Goal: Task Accomplishment & Management: Complete application form

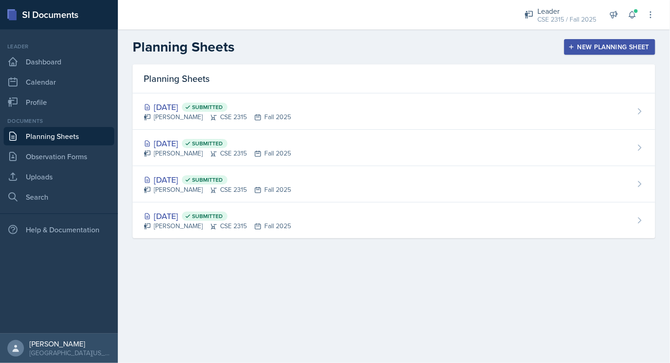
click at [592, 53] on button "New Planning Sheet" at bounding box center [609, 47] width 91 height 16
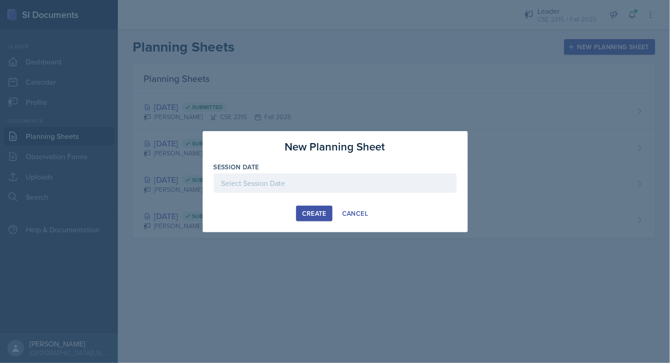
click at [372, 184] on div at bounding box center [335, 183] width 243 height 19
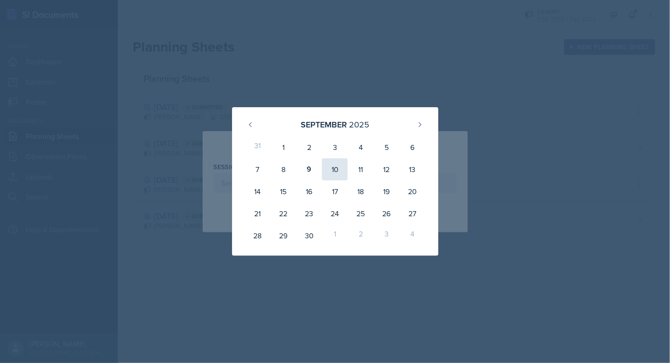
click at [338, 169] on div "10" at bounding box center [335, 169] width 26 height 22
type input "[DATE]"
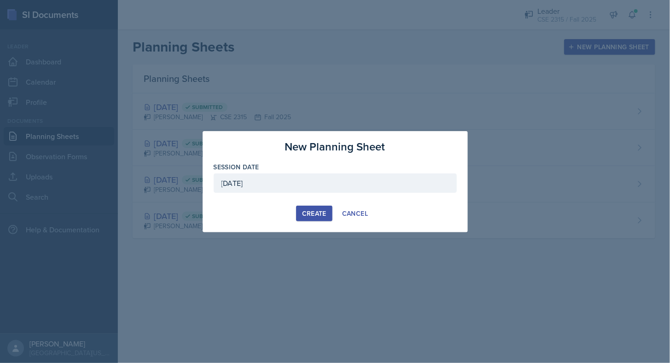
click at [319, 208] on button "Create" at bounding box center [314, 214] width 36 height 16
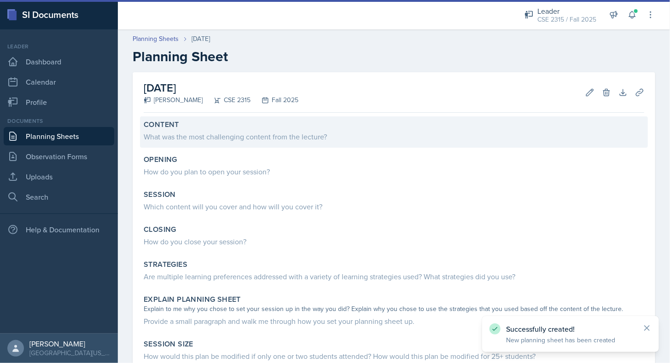
click at [207, 134] on div "What was the most challenging content from the lecture?" at bounding box center [394, 136] width 500 height 11
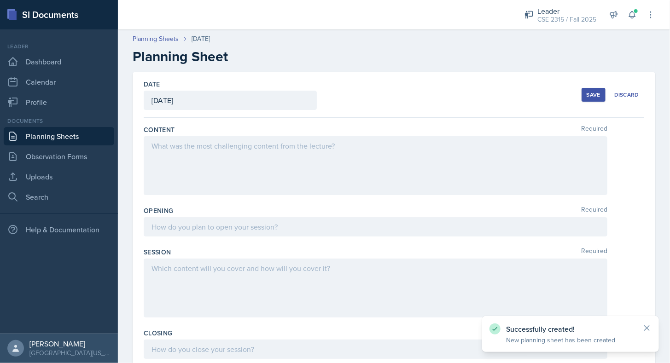
click at [200, 163] on div at bounding box center [376, 165] width 464 height 59
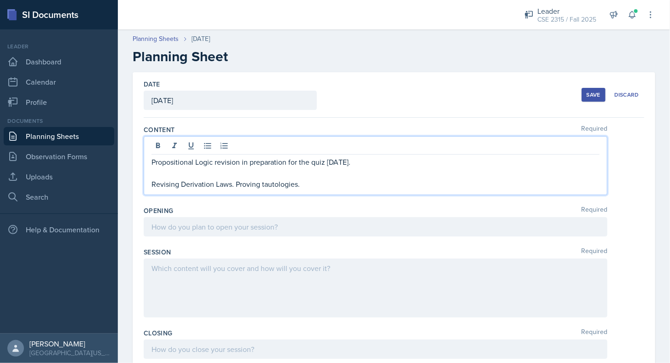
click at [348, 186] on p "Revising Derivation Laws. Proving tautologies." at bounding box center [375, 184] width 448 height 11
copy div "Propositional Logic revision in preparation for the quiz [DATE]."
click at [348, 186] on p "Revising Derivation Laws. Proving tautologies." at bounding box center [375, 184] width 448 height 11
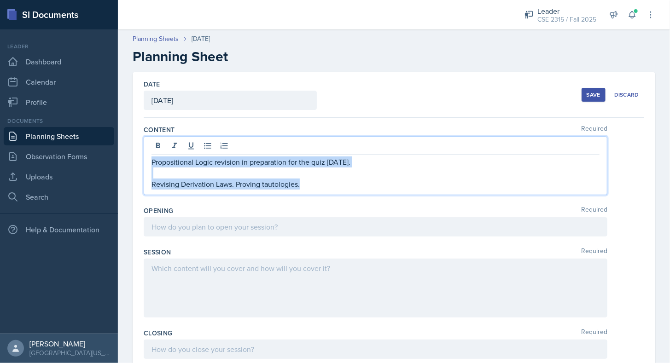
drag, startPoint x: 317, startPoint y: 183, endPoint x: 120, endPoint y: 154, distance: 199.2
click at [120, 154] on div "Date [DATE] [DATE] 31 1 2 3 4 5 6 7 8 9 10 11 12 13 14 15 16 17 18 19 20 21 22 …" at bounding box center [394, 368] width 552 height 592
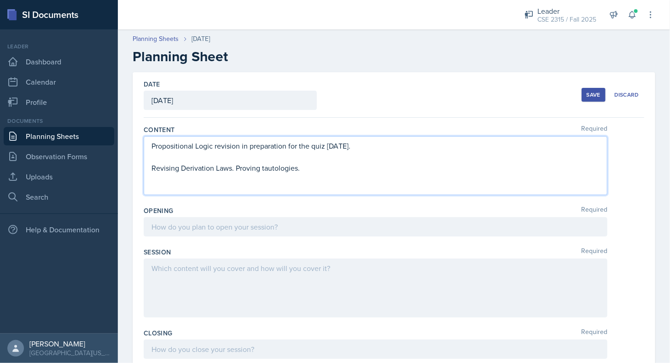
click at [332, 178] on div "Propositional Logic revision in preparation for the quiz [DATE]. Revising Deriv…" at bounding box center [376, 165] width 464 height 59
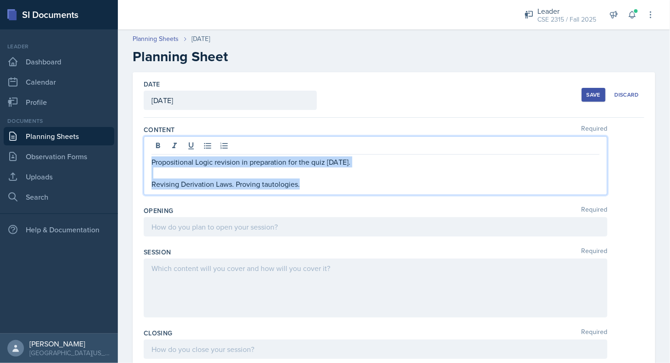
click at [332, 179] on p "Revising Derivation Laws. Proving tautologies." at bounding box center [375, 184] width 448 height 11
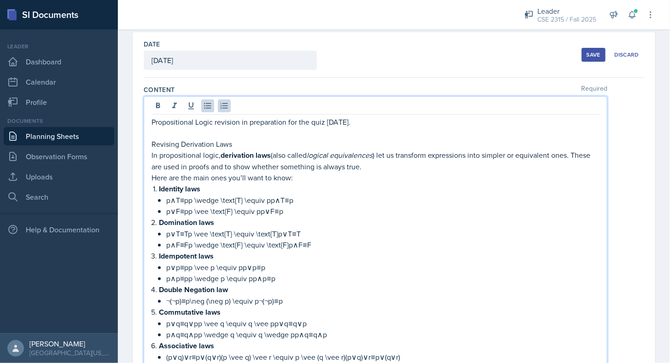
scroll to position [40, 0]
click at [241, 146] on p "Revising Derivation Laws" at bounding box center [375, 144] width 448 height 11
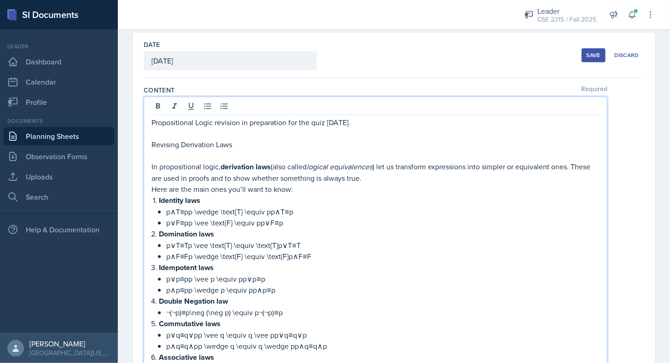
click at [241, 146] on p "Revising Derivation Laws" at bounding box center [375, 144] width 448 height 11
click at [149, 180] on div "Propositional Logic revision in preparation for the quiz [DATE]. Revising Deriv…" at bounding box center [376, 305] width 464 height 416
click at [152, 180] on p "In propositional logic, derivation laws (also called logical equivalences ) let…" at bounding box center [375, 172] width 448 height 23
click at [309, 181] on p "In propositional logic, derivation laws (also called logical equivalences ) let…" at bounding box center [375, 172] width 448 height 23
click at [237, 185] on p "Here are the main ones you’ll want to know:" at bounding box center [375, 189] width 448 height 11
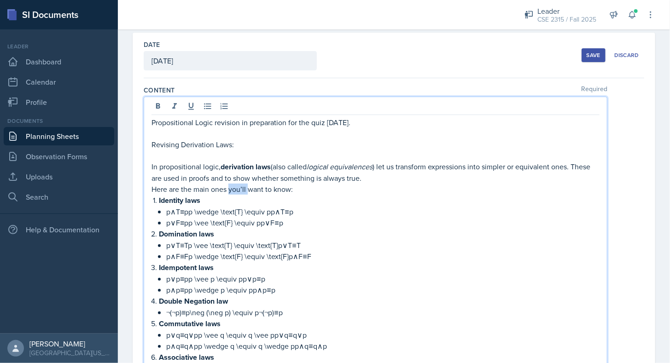
click at [237, 185] on p "Here are the main ones you’ll want to know:" at bounding box center [375, 189] width 448 height 11
click at [372, 169] on em "logical equivalences" at bounding box center [340, 167] width 66 height 10
click at [367, 189] on p "Here are the main ones the students would want to know:" at bounding box center [375, 189] width 448 height 11
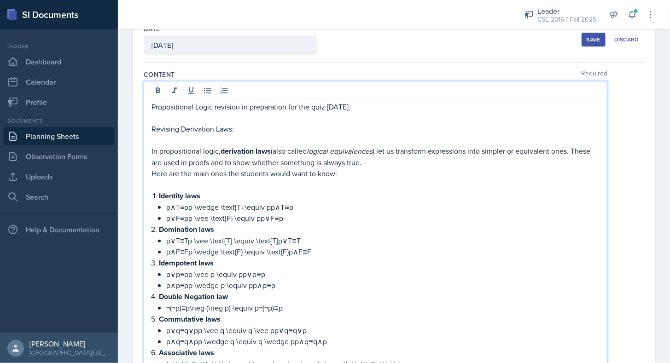
scroll to position [56, 0]
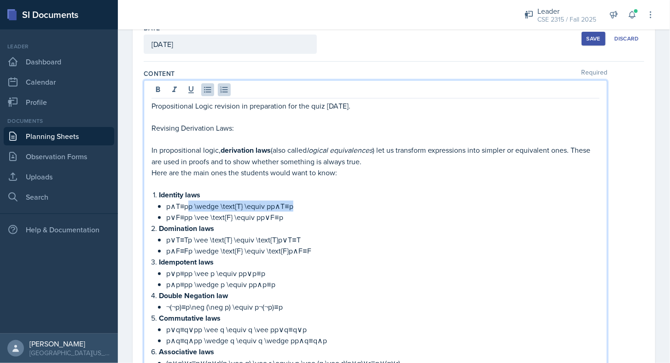
drag, startPoint x: 190, startPoint y: 204, endPoint x: 295, endPoint y: 204, distance: 105.0
click at [295, 204] on p "p∧T≡pp \wedge \text{T} \equiv pp∧T≡p" at bounding box center [382, 206] width 433 height 11
drag, startPoint x: 191, startPoint y: 216, endPoint x: 285, endPoint y: 209, distance: 94.2
click at [285, 212] on p "p∨F≡pp \vee \text{F} \equiv pp∨F≡p" at bounding box center [382, 217] width 433 height 11
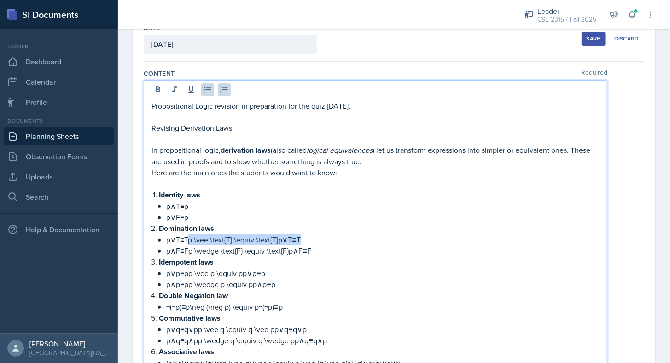
drag, startPoint x: 190, startPoint y: 237, endPoint x: 301, endPoint y: 234, distance: 110.5
click at [301, 234] on p "p∨T≡Tp \vee \text{T} \equiv \text{T}p∨T≡T" at bounding box center [382, 239] width 433 height 11
drag, startPoint x: 188, startPoint y: 248, endPoint x: 317, endPoint y: 247, distance: 128.9
click at [317, 247] on p "p∧F≡Fp \wedge \text{F} \equiv \text{F}p∧F≡F" at bounding box center [382, 250] width 433 height 11
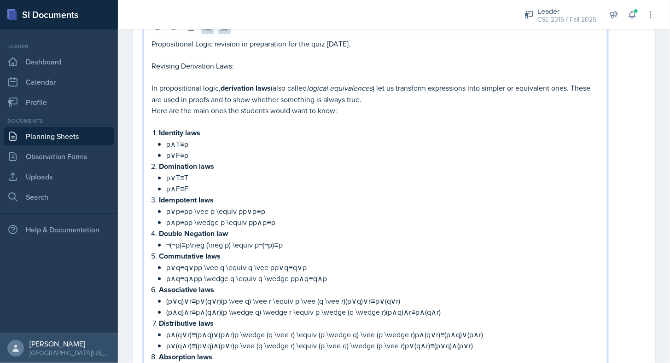
scroll to position [119, 0]
drag, startPoint x: 190, startPoint y: 207, endPoint x: 272, endPoint y: 206, distance: 81.5
click at [272, 206] on p "p∨p≡pp \vee p \equiv pp∨p≡p" at bounding box center [382, 210] width 433 height 11
drag, startPoint x: 188, startPoint y: 223, endPoint x: 279, endPoint y: 219, distance: 91.3
click at [279, 219] on p "p∧p≡pp \wedge p \equiv pp∧p≡p" at bounding box center [382, 221] width 433 height 11
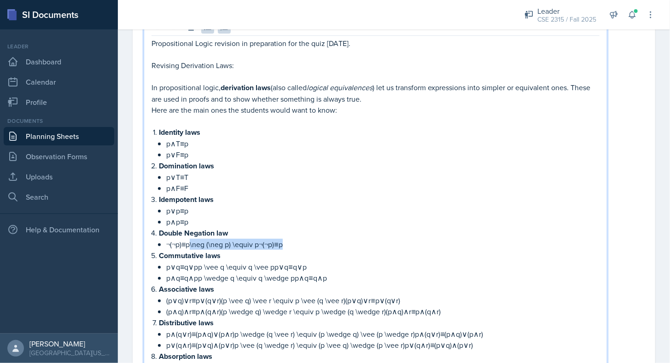
drag, startPoint x: 190, startPoint y: 242, endPoint x: 290, endPoint y: 241, distance: 100.4
click at [290, 241] on p "¬(¬p)≡p\neg (\neg p) \equiv p¬(¬p)≡p" at bounding box center [382, 244] width 433 height 11
drag, startPoint x: 199, startPoint y: 264, endPoint x: 313, endPoint y: 267, distance: 114.2
click at [313, 267] on p "p∨q≡q∨pp \vee q \equiv q \vee pp∨q≡q∨p" at bounding box center [382, 267] width 433 height 11
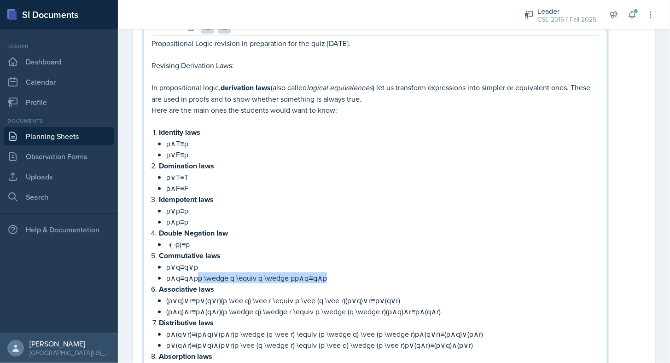
drag, startPoint x: 200, startPoint y: 273, endPoint x: 332, endPoint y: 273, distance: 132.6
click at [332, 273] on p "p∧q≡q∧pp \wedge q \equiv q \wedge pp∧q≡q∧p" at bounding box center [382, 278] width 433 height 11
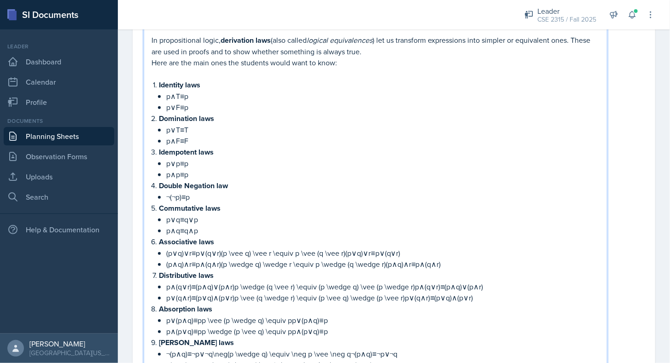
scroll to position [167, 0]
drag, startPoint x: 223, startPoint y: 248, endPoint x: 415, endPoint y: 251, distance: 192.5
click at [415, 251] on p "(p∨q)∨r≡p∨(q∨r)(p \vee q) \vee r \equiv p \vee (q \vee r)(p∨q)∨r≡p∨(q∨r)" at bounding box center [382, 252] width 433 height 11
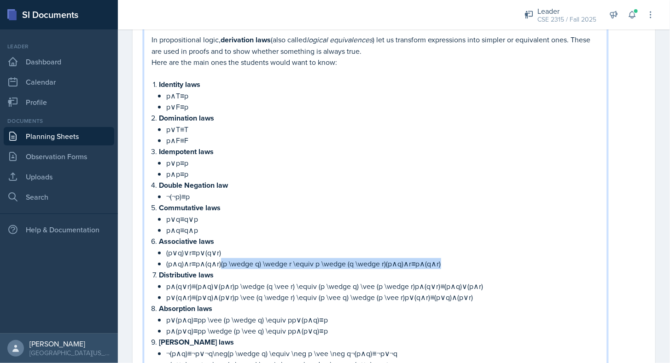
drag, startPoint x: 222, startPoint y: 260, endPoint x: 452, endPoint y: 260, distance: 230.2
click at [452, 260] on p "(p∧q)∧r≡p∧(q∧r)(p \wedge q) \wedge r \equiv p \wedge (q \wedge r)(p∧q)∧r≡p∧(q∧r)" at bounding box center [382, 263] width 433 height 11
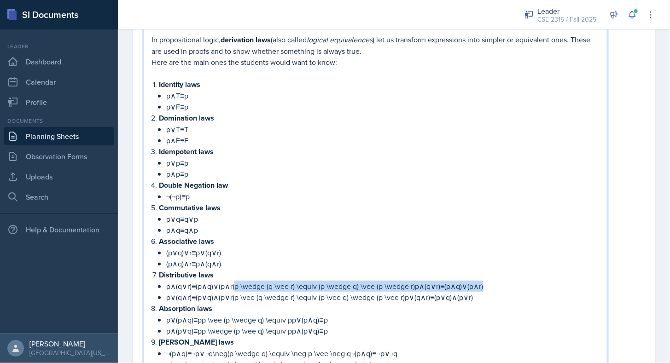
drag, startPoint x: 236, startPoint y: 284, endPoint x: 499, endPoint y: 282, distance: 262.4
click at [499, 282] on p "p∧(q∨r)≡(p∧q)∨(p∧r)p \wedge (q \vee r) \equiv (p \wedge q) \vee (p \wedge r)p∧(…" at bounding box center [382, 286] width 433 height 11
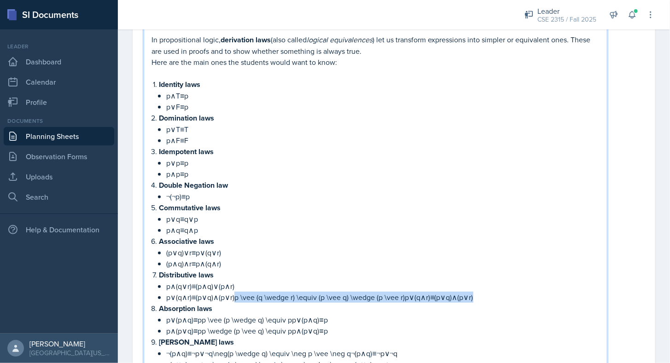
drag, startPoint x: 238, startPoint y: 294, endPoint x: 479, endPoint y: 293, distance: 241.3
click at [479, 293] on p "p∨(q∧r)≡(p∨q)∧(p∨r)p \vee (q \wedge r) \equiv (p \vee q) \wedge (p \vee r)p∨(q∧…" at bounding box center [382, 297] width 433 height 11
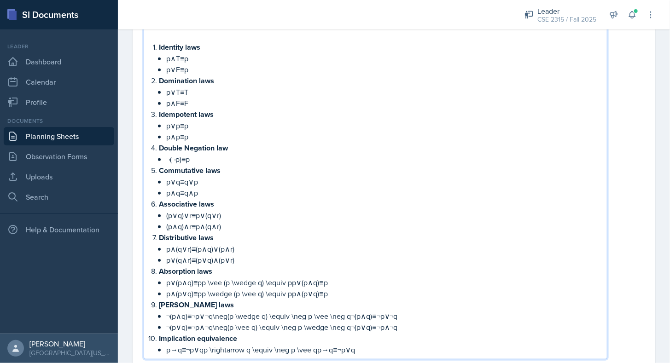
scroll to position [204, 0]
drag, startPoint x: 204, startPoint y: 276, endPoint x: 340, endPoint y: 275, distance: 135.4
click at [340, 277] on p "p∨(p∧q)≡pp \vee (p \wedge q) \equiv pp∨(p∧q)≡p" at bounding box center [382, 282] width 433 height 11
drag, startPoint x: 204, startPoint y: 289, endPoint x: 332, endPoint y: 290, distance: 128.9
click at [332, 290] on p "p∧(p∨q)≡pp \wedge (p \vee q) \equiv pp∧(p∨q)≡p" at bounding box center [382, 293] width 433 height 11
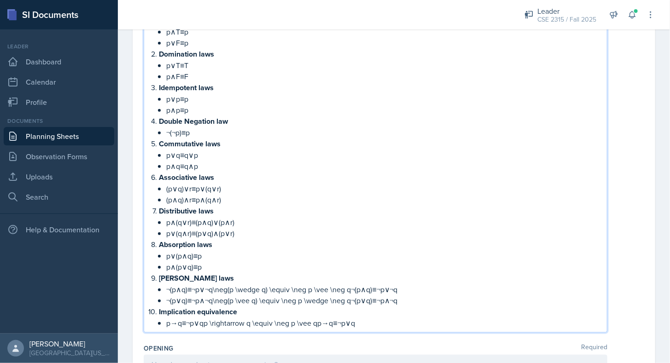
scroll to position [232, 0]
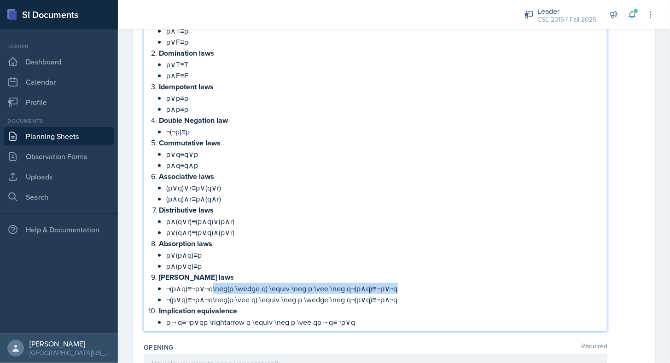
drag, startPoint x: 214, startPoint y: 284, endPoint x: 436, endPoint y: 282, distance: 221.9
click at [436, 283] on p "¬(p∧q)≡¬p∨¬q\neg(p \wedge q) \equiv \neg p \vee \neg q¬(p∧q)≡¬p∨¬q" at bounding box center [382, 288] width 433 height 11
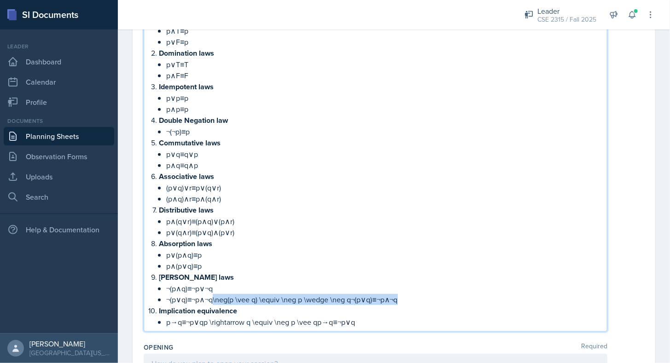
drag, startPoint x: 214, startPoint y: 296, endPoint x: 404, endPoint y: 292, distance: 190.2
click at [404, 294] on p "¬(p∨q)≡¬p∧¬q\neg(p \vee q) \equiv \neg p \wedge \neg q¬(p∨q)≡¬p∧¬q" at bounding box center [382, 299] width 433 height 11
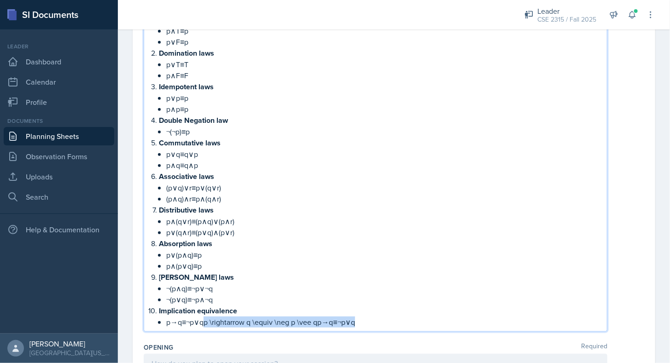
drag, startPoint x: 205, startPoint y: 316, endPoint x: 371, endPoint y: 318, distance: 166.2
click at [371, 318] on p "p→q≡¬p∨qp \rightarrow q \equiv \neg p \vee qp→q≡¬p∨q" at bounding box center [382, 322] width 433 height 11
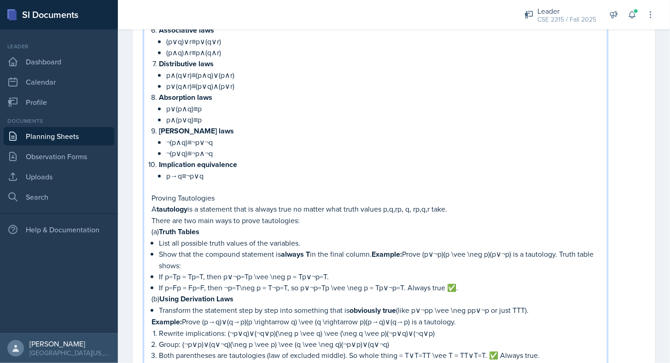
scroll to position [419, 0]
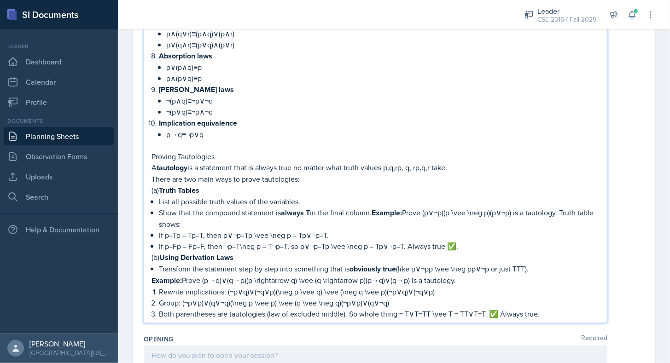
click at [465, 241] on p "If p=Fp = Fp=F, then ¬p=T\neg p = T¬p=T, so p∨¬p=Tp \vee \neg p = Tp∨¬p=T. Alwa…" at bounding box center [379, 246] width 441 height 11
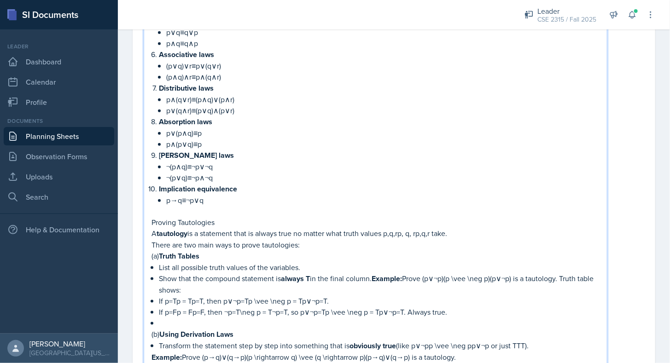
scroll to position [355, 0]
drag, startPoint x: 449, startPoint y: 270, endPoint x: 517, endPoint y: 270, distance: 67.2
click at [517, 272] on p "Show that the compound statement is always T in the final column. Example: Prov…" at bounding box center [379, 283] width 441 height 23
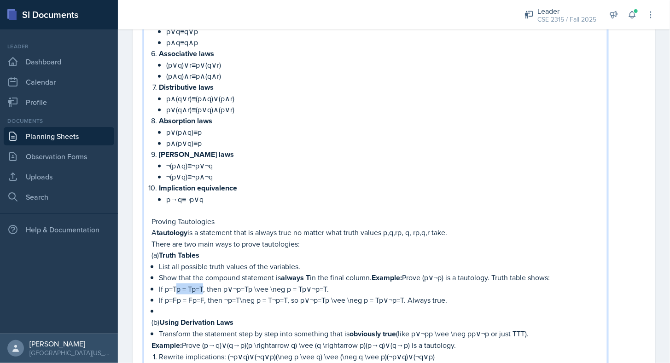
drag, startPoint x: 175, startPoint y: 282, endPoint x: 203, endPoint y: 279, distance: 27.7
click at [203, 284] on p "If p=Tp = Tp=T, then p∨¬p=Tp \vee \neg p = Tp∨¬p=T." at bounding box center [379, 289] width 441 height 11
click at [214, 284] on p "If p=T, then p∨¬p=Tp \vee \neg p = Tp∨¬p=T." at bounding box center [379, 289] width 441 height 11
drag, startPoint x: 219, startPoint y: 282, endPoint x: 300, endPoint y: 279, distance: 80.6
click at [300, 284] on p "If p=T, then p∨¬p=Tp \vee \neg p = Tp∨¬p=T." at bounding box center [379, 289] width 441 height 11
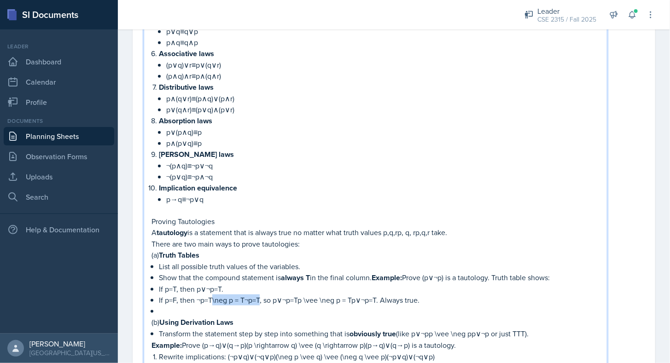
drag, startPoint x: 211, startPoint y: 294, endPoint x: 259, endPoint y: 295, distance: 47.4
click at [259, 295] on p "If p=F, then ¬p=T\neg p = T¬p=T, so p∨¬p=Tp \vee \neg p = Tp∨¬p=T. Always true." at bounding box center [379, 300] width 441 height 11
drag, startPoint x: 249, startPoint y: 291, endPoint x: 327, endPoint y: 291, distance: 77.8
click at [327, 295] on p "If p=F, then ¬p=T, so p∨¬p=Tp \vee \neg p = Tp∨¬p=T. Always true." at bounding box center [379, 300] width 441 height 11
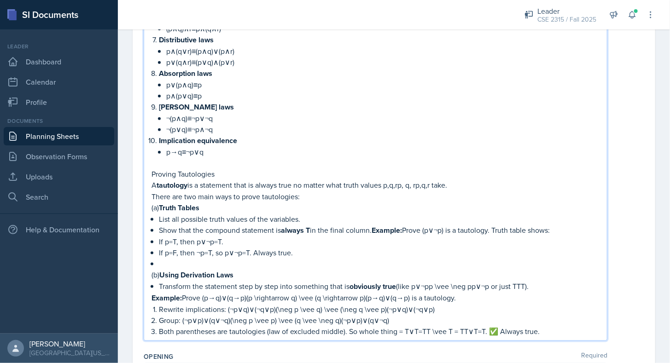
scroll to position [402, 0]
click at [204, 259] on p at bounding box center [379, 263] width 441 height 11
drag, startPoint x: 431, startPoint y: 279, endPoint x: 494, endPoint y: 278, distance: 62.6
click at [494, 281] on p "Transform the statement step by step into something that is obviously true (lik…" at bounding box center [379, 287] width 441 height 12
click at [466, 281] on p "Transform the statement step by step into something that is obviously true (lik…" at bounding box center [379, 287] width 441 height 12
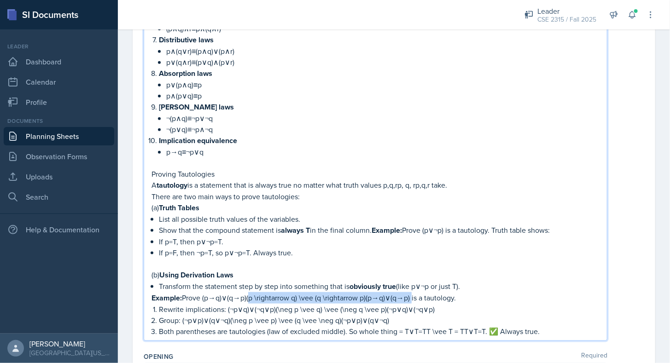
drag, startPoint x: 247, startPoint y: 289, endPoint x: 408, endPoint y: 286, distance: 161.2
click at [408, 292] on p "Example: Prove (p→q)∨(q→p)(p \rightarrow q) \vee (q \rightarrow p)(p→q)∨(q→p) i…" at bounding box center [375, 298] width 448 height 12
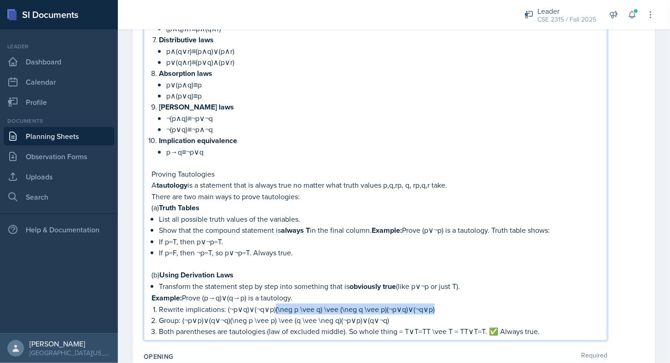
drag, startPoint x: 275, startPoint y: 300, endPoint x: 435, endPoint y: 302, distance: 159.3
click at [435, 304] on p "Rewrite implications: (¬p∨q)∨(¬q∨p)(\neg p \vee q) \vee (\neg q \vee p)(¬p∨q)∨(…" at bounding box center [379, 309] width 441 height 11
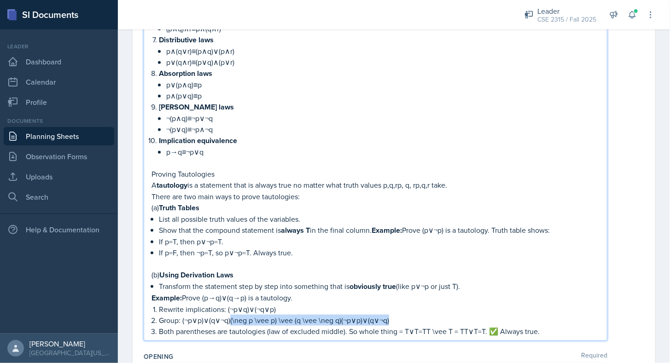
drag, startPoint x: 230, startPoint y: 310, endPoint x: 397, endPoint y: 311, distance: 166.7
click at [397, 315] on p "Group: (¬p∨p)∨(q∨¬q)(\neg p \vee p) \vee (q \vee \neg q)(¬p∨p)∨(q∨¬q)" at bounding box center [379, 320] width 441 height 11
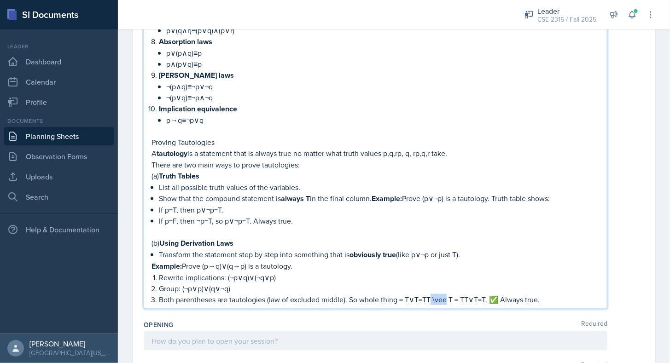
drag, startPoint x: 429, startPoint y: 290, endPoint x: 448, endPoint y: 289, distance: 18.9
click at [448, 294] on p "Both parentheses are tautologies (law of excluded middle). So whole thing = T∨T…" at bounding box center [379, 299] width 441 height 11
drag, startPoint x: 427, startPoint y: 290, endPoint x: 486, endPoint y: 289, distance: 59.4
click at [486, 294] on p "Both parentheses are tautologies (law of excluded middle). So whole thing = T∨T…" at bounding box center [379, 299] width 441 height 11
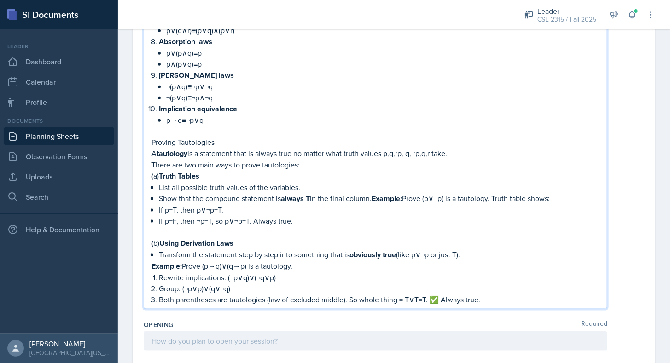
click at [437, 294] on p "Both parentheses are tautologies (law of excluded middle). So whole thing = T∨T…" at bounding box center [379, 299] width 441 height 11
click at [399, 159] on p "There are two main ways to prove tautologies:" at bounding box center [375, 164] width 448 height 11
drag, startPoint x: 402, startPoint y: 147, endPoint x: 433, endPoint y: 146, distance: 30.9
click at [433, 148] on p "A tautology is a statement that is always true no matter what truth values p,q,…" at bounding box center [375, 154] width 448 height 12
click at [403, 182] on p "List all possible truth values of the variables." at bounding box center [379, 187] width 441 height 11
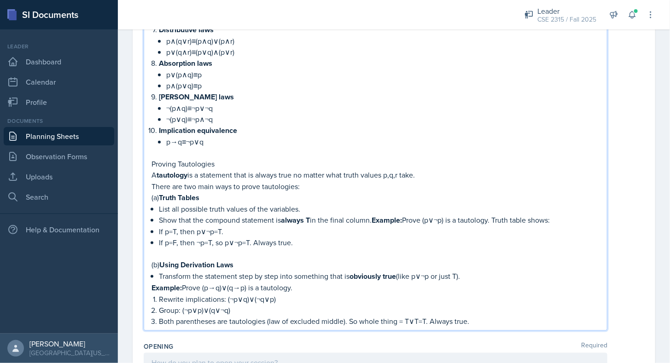
scroll to position [413, 0]
click at [505, 315] on p "Both parentheses are tautologies (law of excluded middle). So whole thing = T∨T…" at bounding box center [379, 320] width 441 height 11
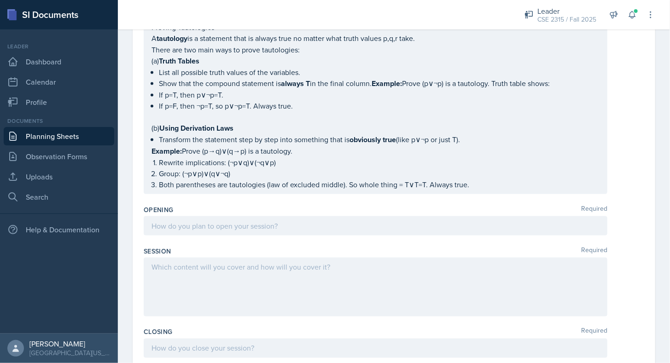
click at [315, 205] on div "Opening Required" at bounding box center [394, 209] width 500 height 9
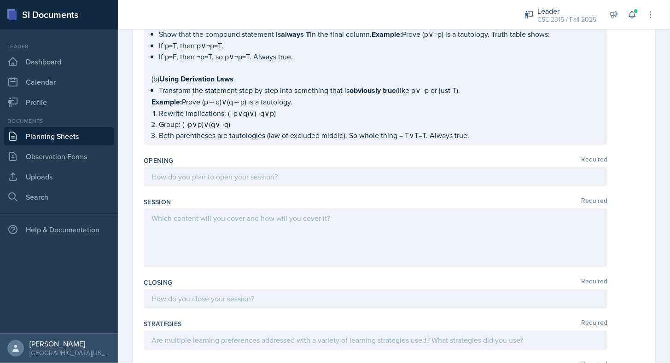
scroll to position [598, 0]
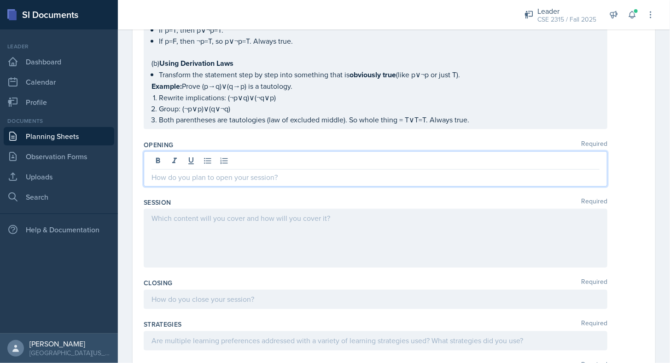
click at [286, 172] on p at bounding box center [375, 177] width 448 height 11
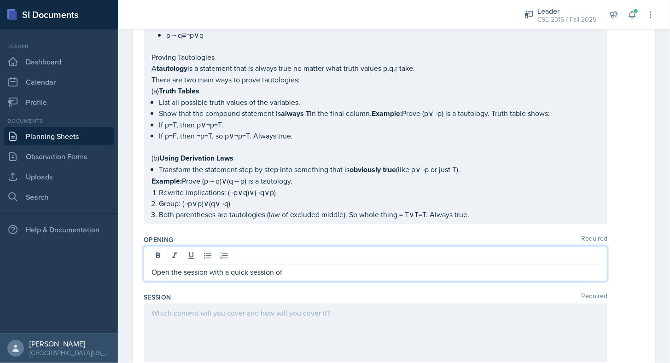
scroll to position [502, 0]
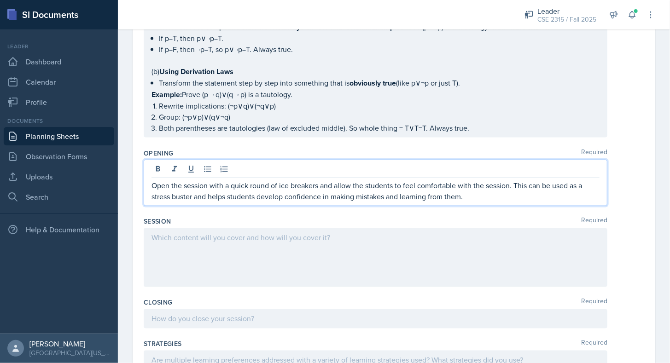
click at [261, 250] on div at bounding box center [376, 257] width 464 height 59
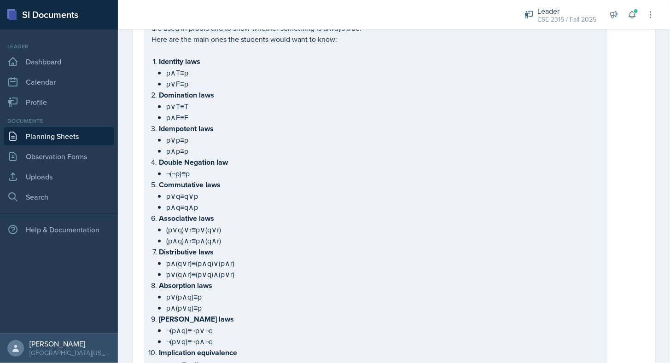
scroll to position [0, 0]
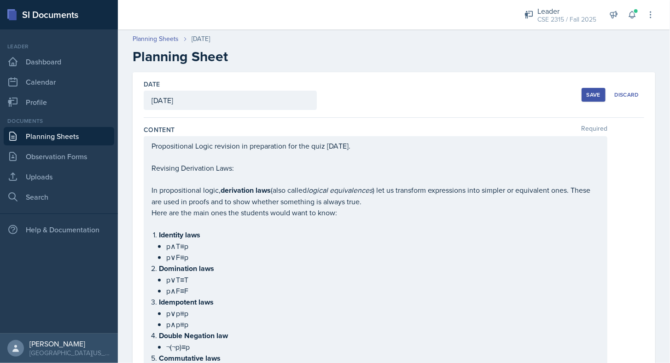
click at [587, 93] on div "Save" at bounding box center [594, 94] width 14 height 7
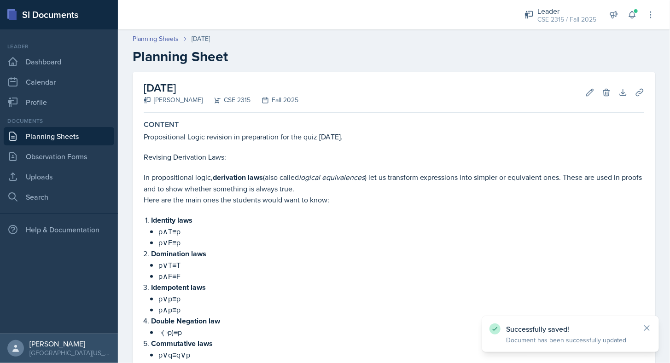
click at [70, 135] on link "Planning Sheets" at bounding box center [59, 136] width 111 height 18
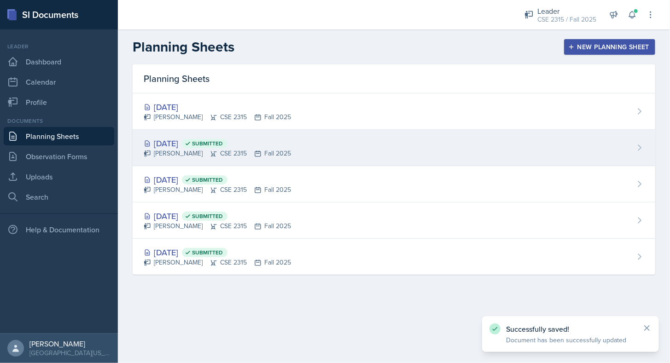
click at [169, 140] on div "[DATE] Submitted" at bounding box center [217, 143] width 147 height 12
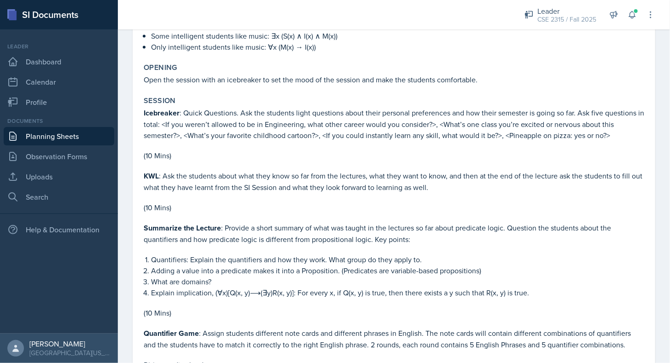
scroll to position [714, 0]
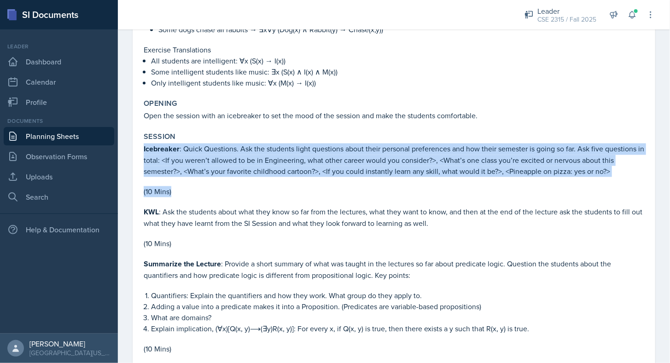
drag, startPoint x: 143, startPoint y: 144, endPoint x: 180, endPoint y: 189, distance: 58.5
copy div "Icebreaker : Quick Questions. Ask the students light questions about their pers…"
click at [180, 189] on p "(10 Mins)" at bounding box center [394, 191] width 500 height 11
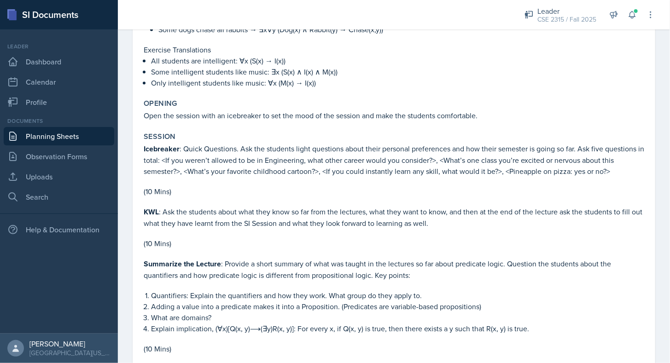
click at [71, 141] on link "Planning Sheets" at bounding box center [59, 136] width 111 height 18
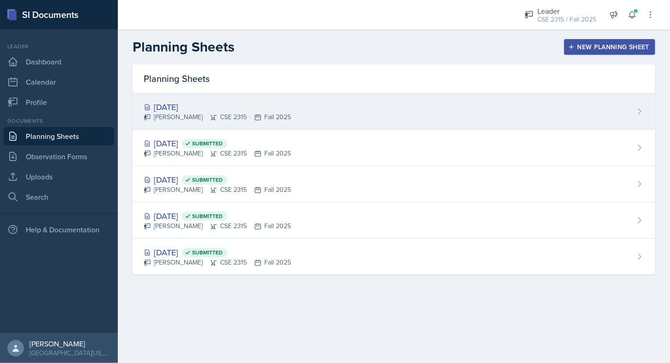
click at [183, 111] on div "[DATE]" at bounding box center [217, 107] width 147 height 12
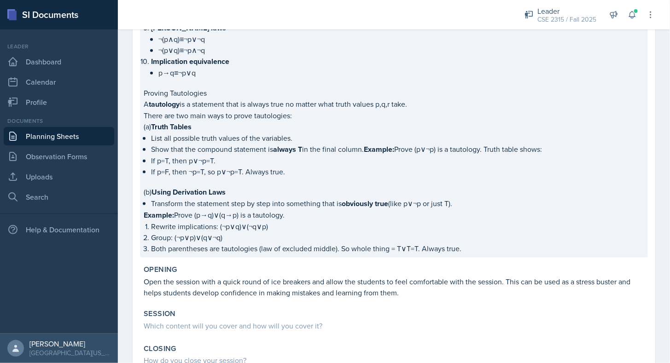
scroll to position [496, 0]
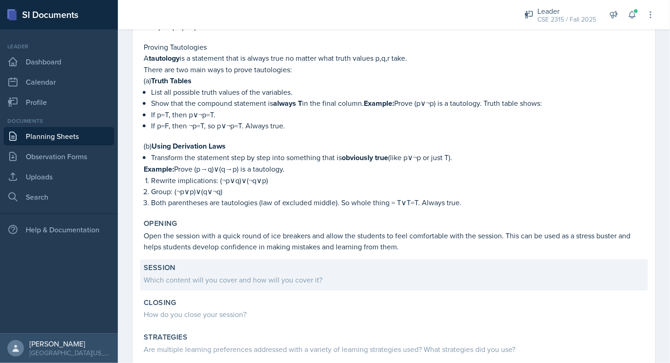
click at [214, 277] on div "Which content will you cover and how will you cover it?" at bounding box center [394, 279] width 500 height 11
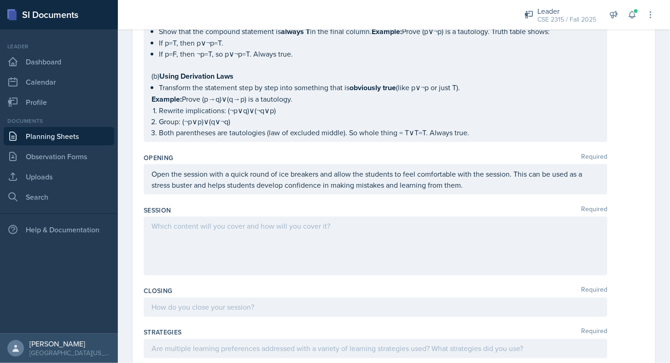
click at [202, 250] on div at bounding box center [376, 246] width 464 height 59
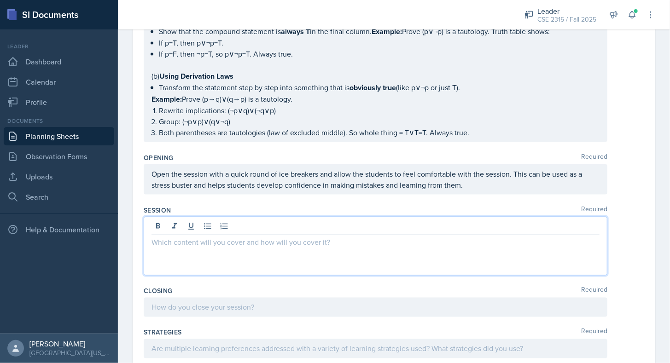
scroll to position [600, 0]
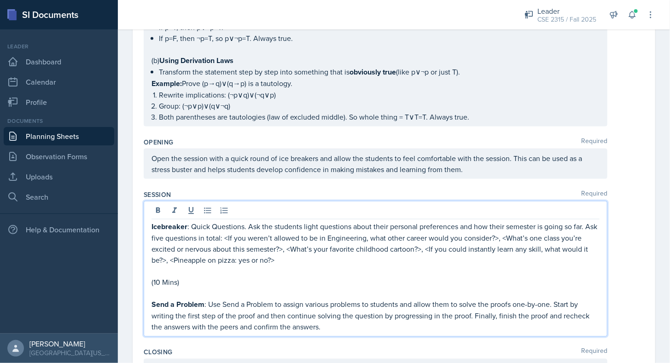
click at [474, 302] on p "Send a Problem : Use Send a Problem to assign various problems to students and …" at bounding box center [375, 316] width 448 height 34
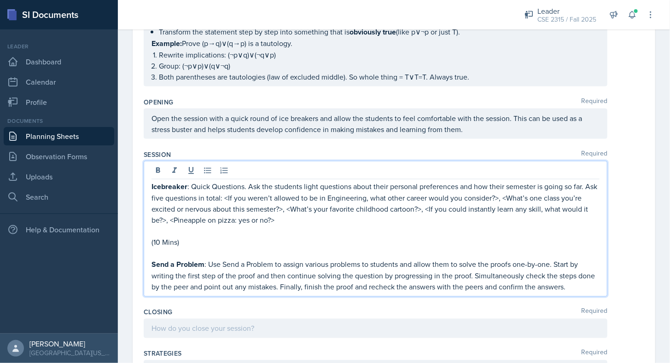
scroll to position [653, 0]
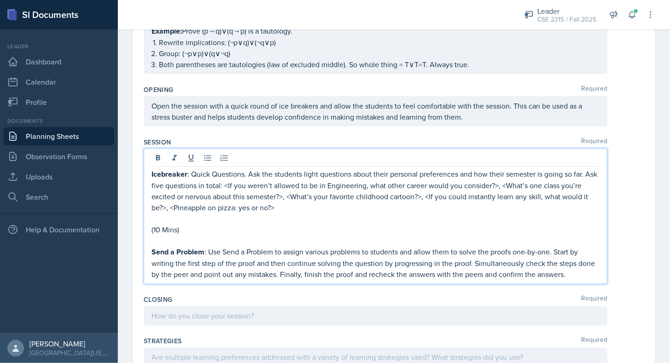
click at [587, 264] on p "Send a Problem : Use Send a Problem to assign various problems to students and …" at bounding box center [375, 264] width 448 height 34
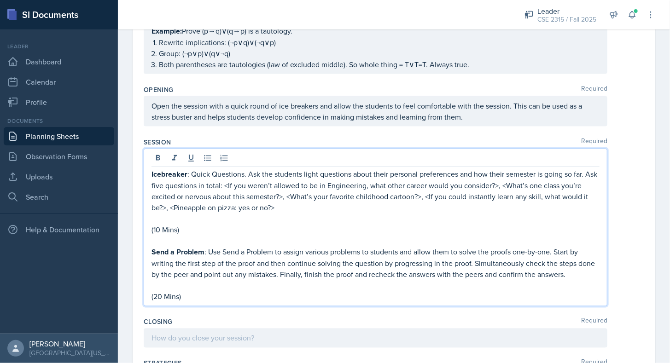
click at [467, 225] on p "(10 Mins)" at bounding box center [375, 230] width 448 height 11
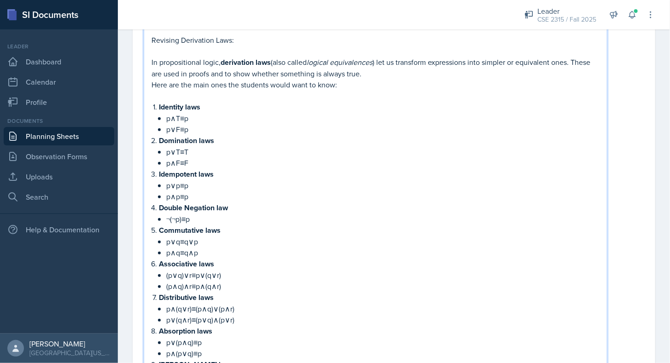
scroll to position [160, 0]
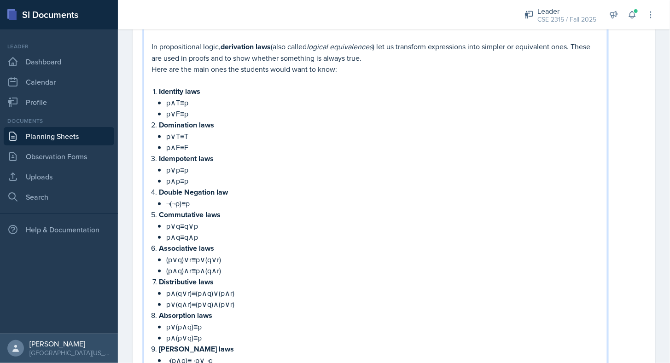
click at [233, 215] on p "Commutative laws" at bounding box center [379, 215] width 441 height 12
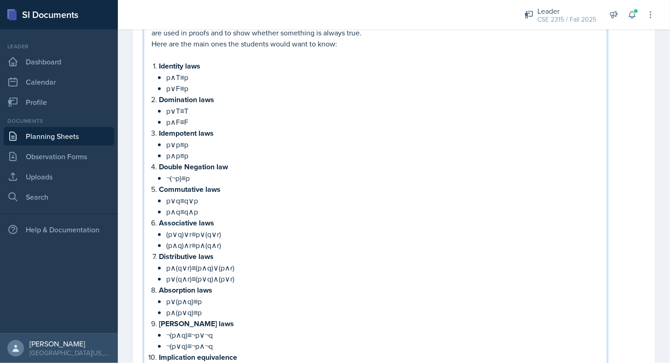
scroll to position [180, 0]
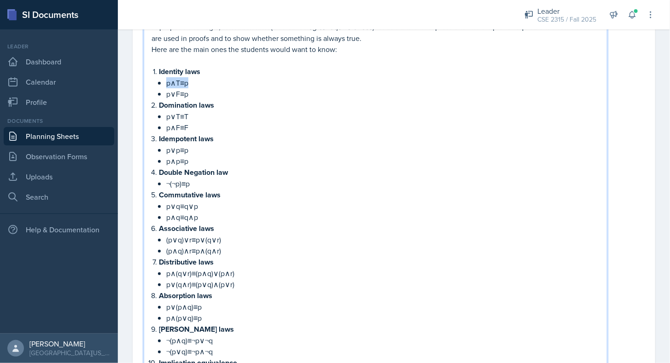
copy p "p∧T≡p"
click at [327, 227] on p "Associative laws" at bounding box center [379, 229] width 441 height 12
drag, startPoint x: 214, startPoint y: 130, endPoint x: 142, endPoint y: 66, distance: 95.9
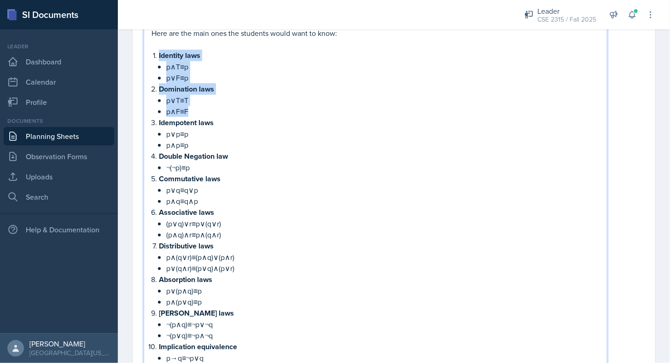
scroll to position [164, 0]
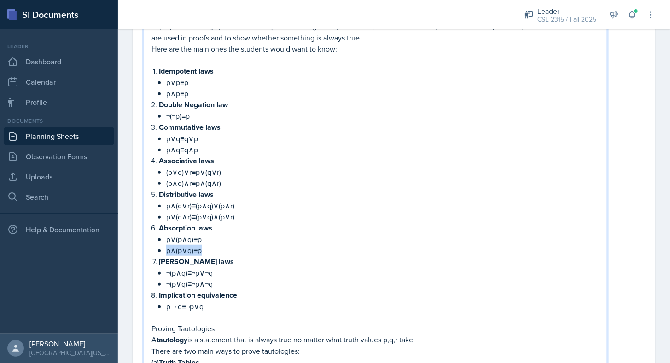
drag, startPoint x: 216, startPoint y: 244, endPoint x: 221, endPoint y: 238, distance: 8.8
click at [221, 238] on ul "p∨(p∧q)≡p p∧(p∨q)≡p" at bounding box center [382, 245] width 433 height 22
click at [221, 238] on p "p∨(p∧q)≡p" at bounding box center [382, 239] width 433 height 11
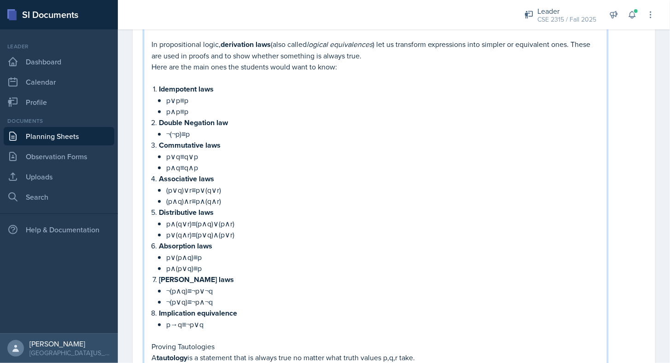
scroll to position [163, 0]
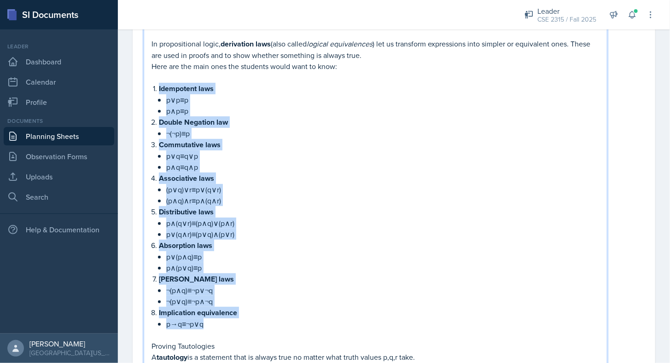
drag, startPoint x: 157, startPoint y: 90, endPoint x: 251, endPoint y: 323, distance: 251.4
click at [251, 323] on ol "Idempotent laws p∨p≡p p∧p≡p Double Negation law ¬(¬p)≡p Commutative laws p∨q≡q∨…" at bounding box center [379, 206] width 441 height 247
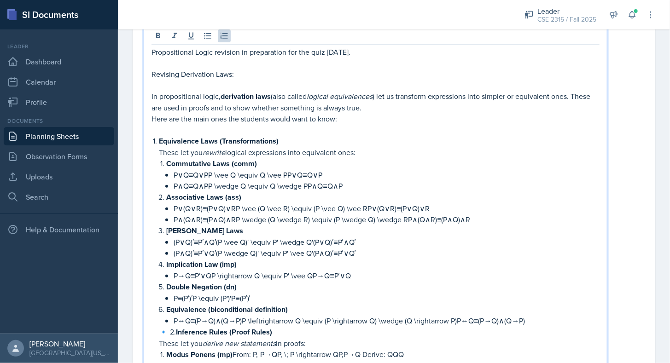
scroll to position [110, 0]
click at [173, 330] on p "🔹 2. Inference Rules (Proof Rules)" at bounding box center [379, 333] width 441 height 12
click at [159, 143] on li "Equivalence Laws (Transformations) These let you rewrite logical expressions in…" at bounding box center [379, 271] width 441 height 271
click at [168, 327] on strong "Inference Rules (Proof Rules)" at bounding box center [213, 332] width 96 height 11
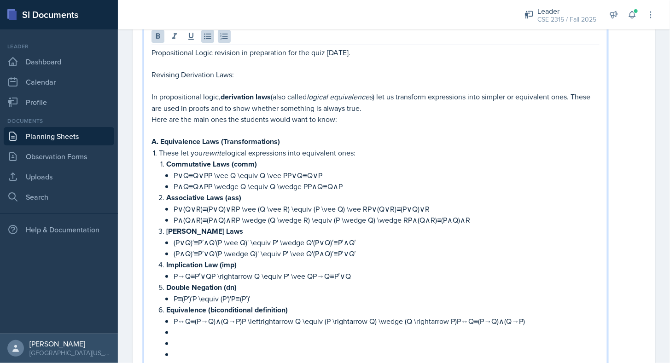
scroll to position [115, 0]
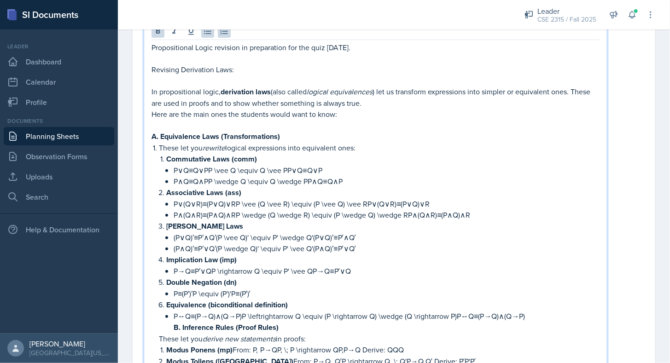
click at [163, 321] on li "These let you rewrite logical expressions into equivalent ones: Commutative Law…" at bounding box center [379, 272] width 441 height 260
click at [169, 325] on li "Equivalence (biconditional definition) P↔Q≡(P→Q)∧(Q→P)P \leftrightarrow Q \equi…" at bounding box center [382, 316] width 433 height 34
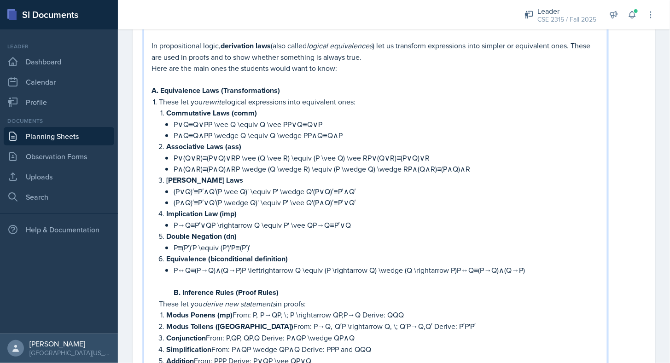
click at [293, 287] on p "B. Inference Rules (Proof Rules)" at bounding box center [387, 293] width 426 height 12
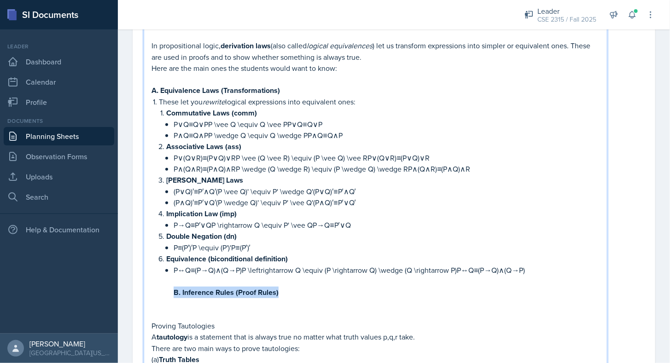
drag, startPoint x: 281, startPoint y: 288, endPoint x: 173, endPoint y: 290, distance: 107.8
click at [173, 290] on li "Equivalence (biconditional definition) P↔Q≡(P→Q)∧(Q→P)P \leftrightarrow Q \equi…" at bounding box center [382, 275] width 433 height 45
copy strong "B. Inference Rules (Proof Rules)"
click at [156, 309] on p at bounding box center [375, 314] width 448 height 11
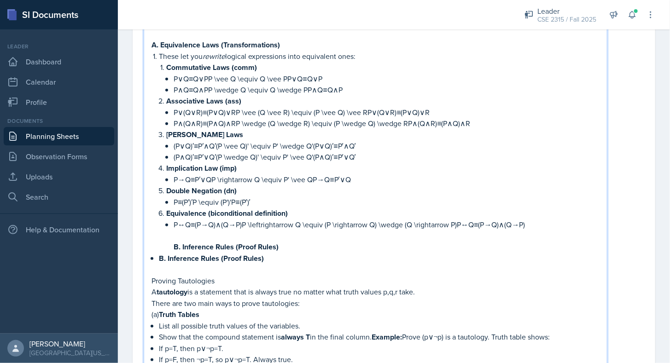
scroll to position [245, 0]
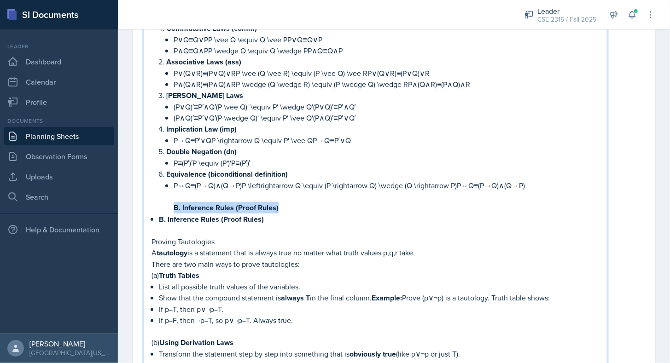
drag, startPoint x: 174, startPoint y: 203, endPoint x: 278, endPoint y: 199, distance: 104.1
click at [278, 203] on strong "B. Inference Rules (Proof Rules)" at bounding box center [226, 208] width 105 height 11
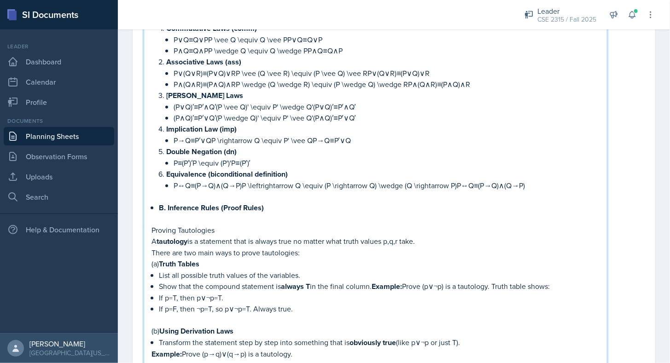
click at [232, 217] on p at bounding box center [375, 219] width 448 height 11
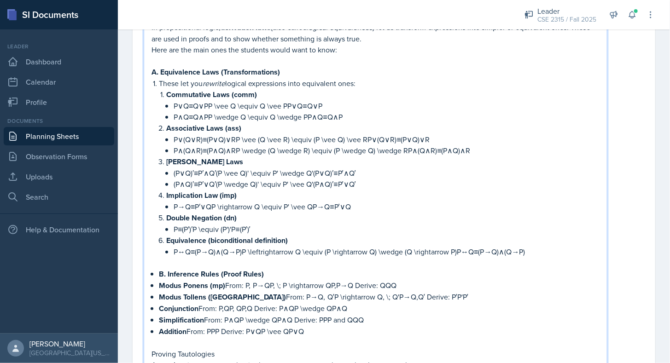
scroll to position [180, 0]
click at [159, 270] on strong "B. Inference Rules (Proof Rules)" at bounding box center [211, 273] width 105 height 11
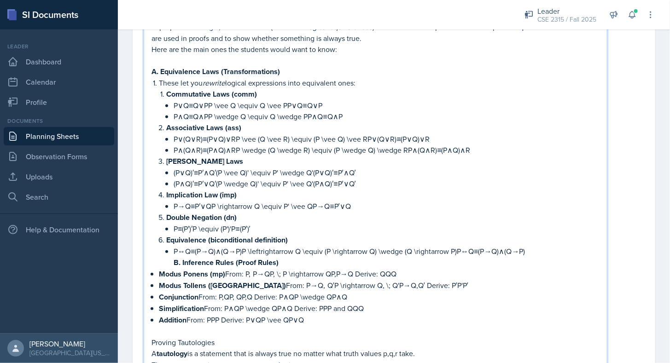
click at [284, 257] on p "B. Inference Rules (Proof Rules)" at bounding box center [387, 263] width 426 height 12
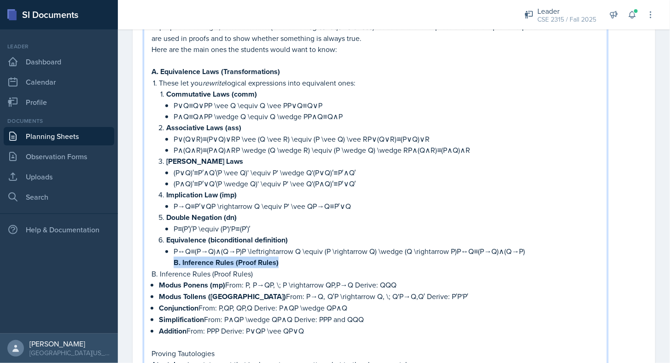
drag, startPoint x: 277, startPoint y: 256, endPoint x: 175, endPoint y: 258, distance: 102.2
click at [175, 258] on strong "B. Inference Rules (Proof Rules)" at bounding box center [226, 262] width 105 height 11
click at [273, 280] on p "Modus Ponens (mp) From: P,  P→QP, \; P \rightarrow QP,P→Q Derive: QQQ" at bounding box center [379, 285] width 441 height 12
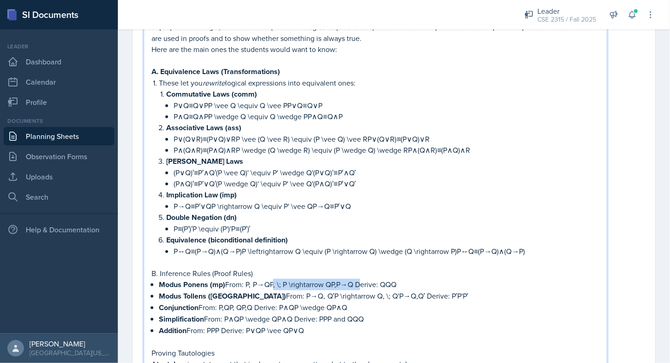
drag, startPoint x: 272, startPoint y: 280, endPoint x: 356, endPoint y: 279, distance: 84.7
click at [356, 279] on p "Modus Ponens (mp) From: P,  P→QP, \; P \rightarrow QP,P→Q Derive: QQQ" at bounding box center [379, 285] width 441 height 12
click at [314, 281] on p "Modus Ponens (mp) From: P,  P→QDerive: QQQ" at bounding box center [379, 285] width 441 height 12
click at [272, 279] on p "Modus Ponens (mp) From: P,  P→QDerive: Q" at bounding box center [379, 285] width 441 height 12
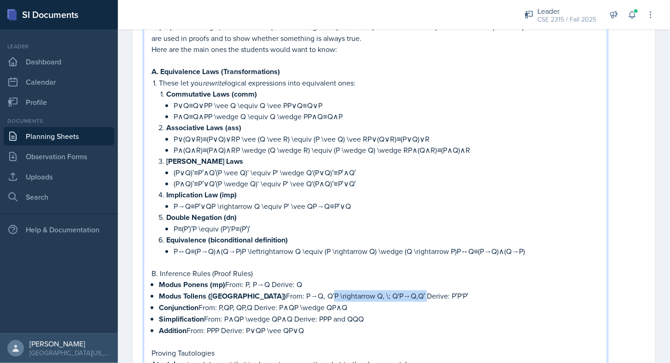
drag, startPoint x: 269, startPoint y: 290, endPoint x: 361, endPoint y: 286, distance: 91.7
click at [361, 291] on p "Modus Tollens (mt) From: P→Q,  Q′P \rightarrow Q, \; Q'P→Q,Q′ Derive: P′P'P′" at bounding box center [379, 297] width 441 height 12
click at [315, 291] on p "Modus Tollens (mt) From: P→Q,  Q Derive: P′P'P′" at bounding box center [379, 297] width 441 height 12
drag, startPoint x: 233, startPoint y: 301, endPoint x: 280, endPoint y: 302, distance: 46.5
click at [280, 302] on p "Conjunction From: P,QP, QP,Q Derive: P∧QP \wedge QP∧Q" at bounding box center [379, 308] width 441 height 12
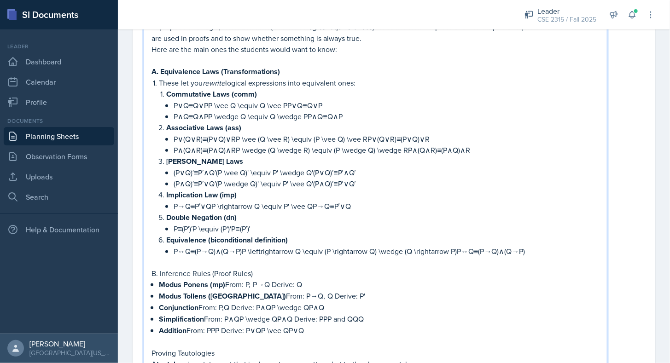
click at [278, 302] on p "Conjunction From: P,Q Derive: P∧QP \wedge QP∧Q" at bounding box center [379, 308] width 441 height 12
drag, startPoint x: 276, startPoint y: 302, endPoint x: 330, endPoint y: 300, distance: 53.9
click at [330, 302] on p "Conjunction From: P,Q Derive: P∧QP \wedge QP∧Q" at bounding box center [379, 308] width 441 height 12
drag, startPoint x: 241, startPoint y: 313, endPoint x: 295, endPoint y: 312, distance: 53.4
click at [295, 314] on p "Simplification From: P∧QP \wedge QP∧Q Derive: PPP and QQQ" at bounding box center [379, 320] width 441 height 12
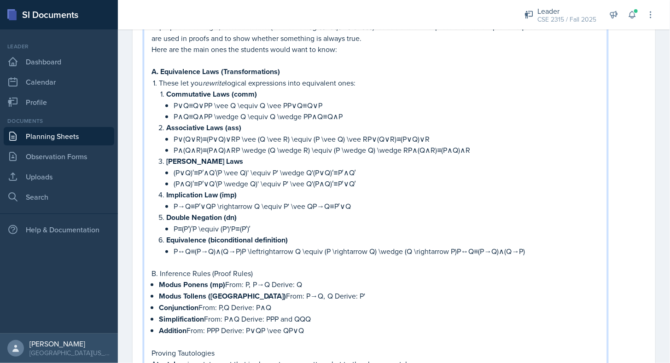
click at [277, 314] on p "Simplification From: P∧Q Derive: PPP and QQQ" at bounding box center [379, 320] width 441 height 12
click at [298, 314] on p "Simplification From: P∧Q Derive: P and QQQ" at bounding box center [379, 320] width 441 height 12
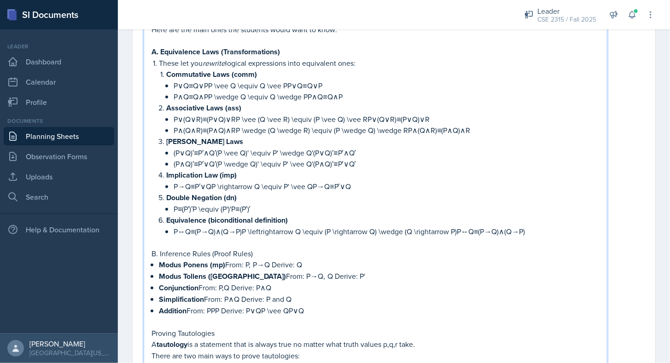
click at [221, 306] on p "Addition From: PPP Derive: P∨QP \vee QP∨Q" at bounding box center [379, 311] width 441 height 12
drag, startPoint x: 256, startPoint y: 303, endPoint x: 300, endPoint y: 305, distance: 44.7
click at [300, 305] on p "Addition From: P Derive: P∨QP \vee QP∨Q" at bounding box center [379, 311] width 441 height 12
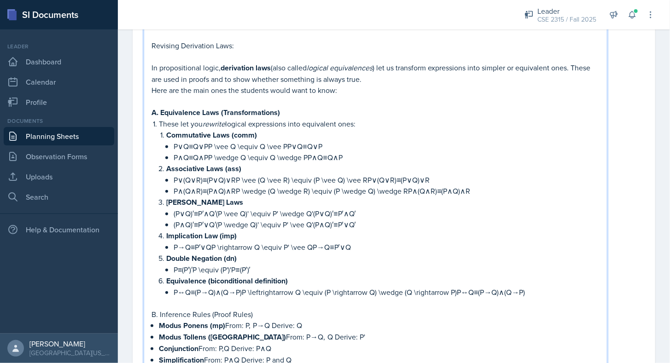
scroll to position [139, 0]
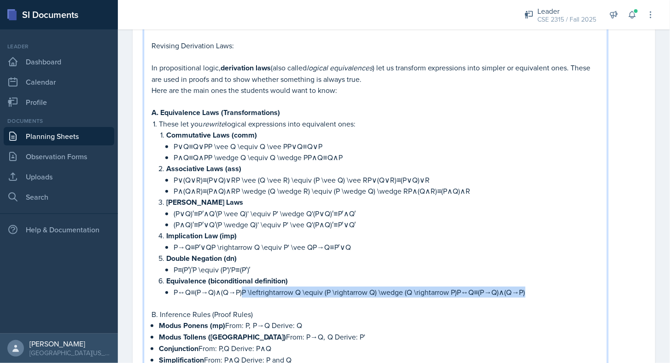
drag, startPoint x: 241, startPoint y: 288, endPoint x: 532, endPoint y: 285, distance: 291.0
click at [532, 287] on p "P↔Q≡(P→Q)∧(Q→P)P \leftrightarrow Q \equiv (P \rightarrow Q) \wedge (Q \rightarr…" at bounding box center [387, 292] width 426 height 11
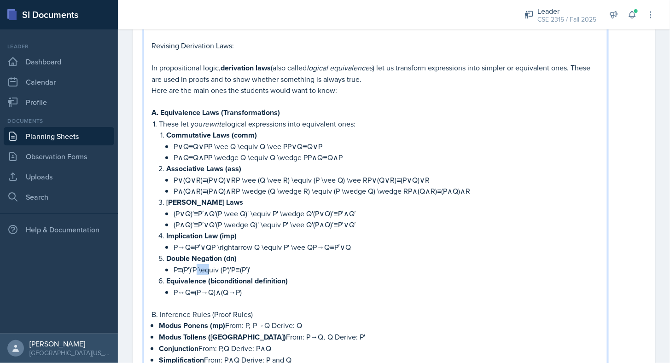
drag, startPoint x: 199, startPoint y: 266, endPoint x: 212, endPoint y: 266, distance: 12.9
click at [212, 266] on p "P≡(P′)′P \equiv (P')'P≡(P′)′" at bounding box center [387, 269] width 426 height 11
drag, startPoint x: 194, startPoint y: 266, endPoint x: 260, endPoint y: 268, distance: 65.4
click at [260, 268] on p "P≡(P′)′P \equiv (P')'P≡(P′)′" at bounding box center [387, 269] width 426 height 11
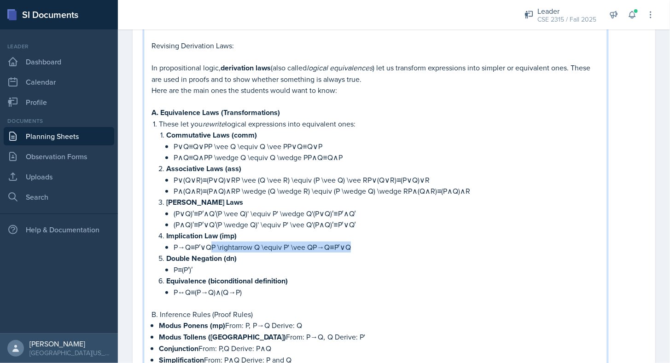
drag, startPoint x: 212, startPoint y: 244, endPoint x: 378, endPoint y: 242, distance: 165.8
click at [378, 242] on p "P→Q≡P′∨QP \rightarrow Q \equiv P' \vee QP→Q≡P′∨Q" at bounding box center [387, 247] width 426 height 11
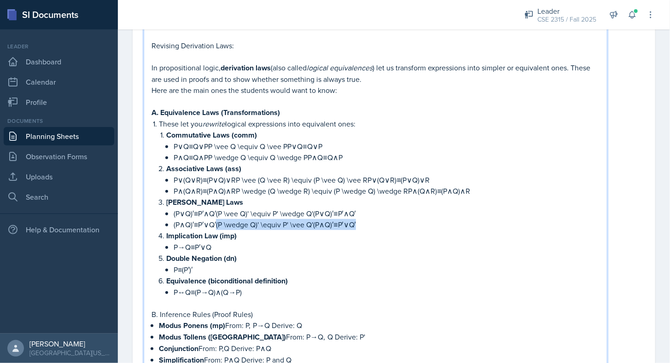
drag, startPoint x: 219, startPoint y: 220, endPoint x: 371, endPoint y: 225, distance: 151.5
click at [371, 225] on p "(P∧Q)′≡P′∨Q′(P \wedge Q)' \equiv P' \vee Q'(P∧Q)′≡P′∨Q′" at bounding box center [387, 224] width 426 height 11
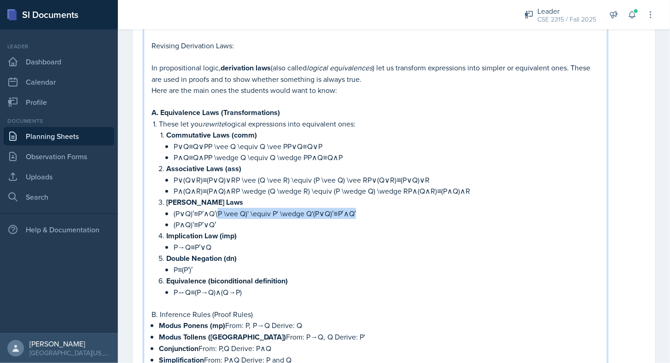
drag, startPoint x: 220, startPoint y: 210, endPoint x: 372, endPoint y: 209, distance: 152.4
click at [372, 209] on p "(P∨Q)′≡P′∧Q′(P \vee Q)' \equiv P' \wedge Q'(P∨Q)′≡P′∧Q′" at bounding box center [387, 213] width 426 height 11
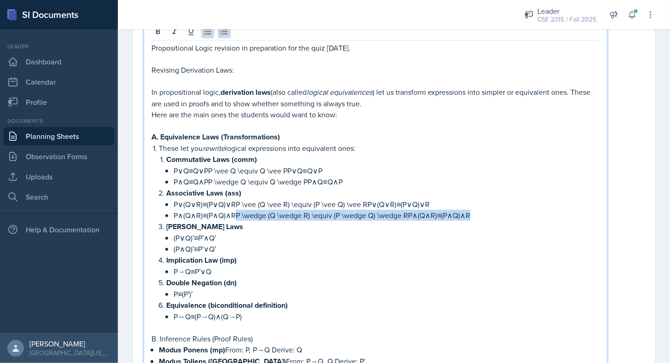
drag, startPoint x: 238, startPoint y: 214, endPoint x: 496, endPoint y: 210, distance: 258.3
click at [496, 210] on p "P∧(Q∧R)≡(P∧Q)∧RP \wedge (Q \wedge R) \equiv (P \wedge Q) \wedge RP∧(Q∧R)≡(P∧Q)∧R" at bounding box center [387, 215] width 426 height 11
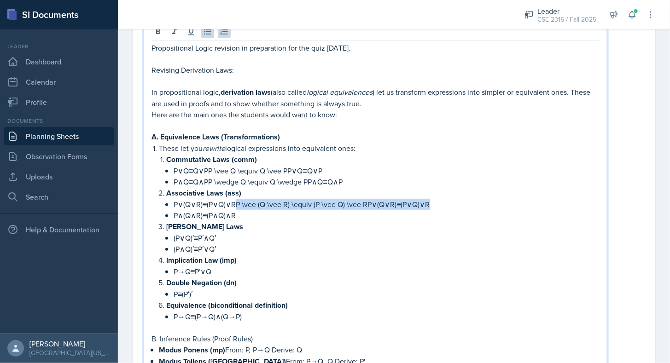
drag, startPoint x: 239, startPoint y: 198, endPoint x: 442, endPoint y: 206, distance: 203.2
click at [442, 206] on p "P∨(Q∨R)≡(P∨Q)∨RP \vee (Q \vee R) \equiv (P \vee Q) \vee RP∨(Q∨R)≡(P∨Q)∨R" at bounding box center [387, 204] width 426 height 11
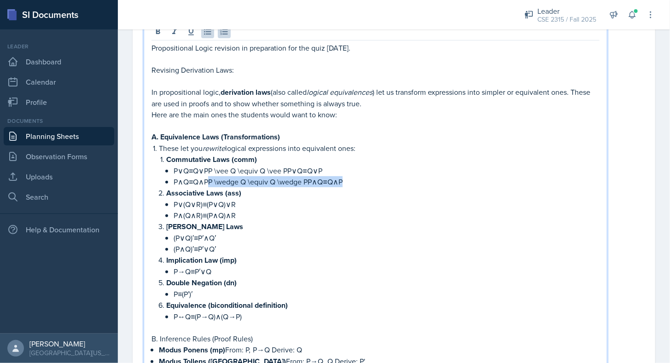
drag, startPoint x: 212, startPoint y: 180, endPoint x: 366, endPoint y: 178, distance: 153.8
click at [366, 178] on p "P∧Q≡Q∧PP \wedge Q \equiv Q \wedge PP∧Q≡Q∧P" at bounding box center [387, 181] width 426 height 11
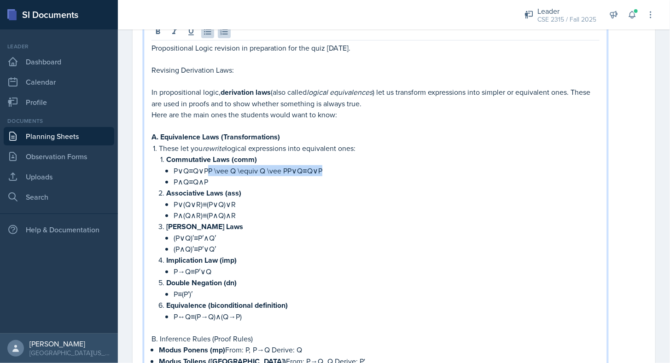
drag, startPoint x: 208, startPoint y: 169, endPoint x: 339, endPoint y: 163, distance: 130.9
click at [339, 165] on p "P∨Q≡Q∨PP \vee Q \equiv Q \vee PP∨Q≡Q∨P" at bounding box center [387, 170] width 426 height 11
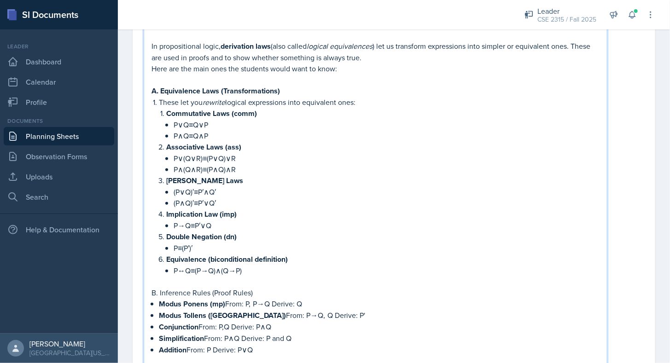
scroll to position [183, 0]
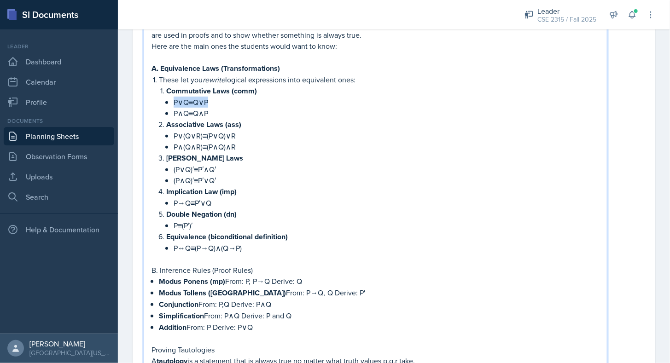
drag, startPoint x: 172, startPoint y: 102, endPoint x: 218, endPoint y: 102, distance: 45.6
click at [218, 102] on li "Commutative Laws (comm) P∨Q≡Q∨P P∧Q≡Q∧P" at bounding box center [382, 102] width 433 height 34
copy p "P∨Q≡Q∨P"
click at [218, 102] on p "P∨Q≡Q∨P" at bounding box center [387, 102] width 426 height 11
drag, startPoint x: 167, startPoint y: 123, endPoint x: 208, endPoint y: 124, distance: 41.0
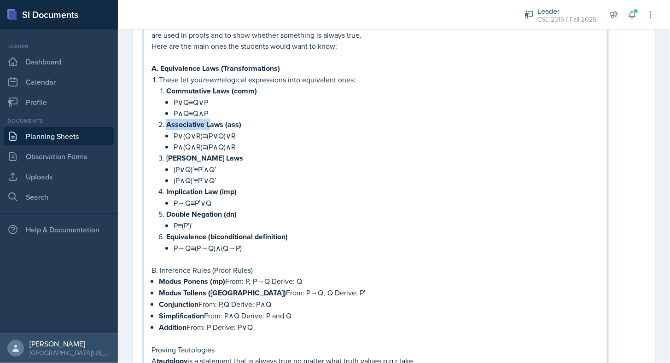
click at [208, 124] on strong "Associative Laws (ass)" at bounding box center [203, 124] width 75 height 11
copy strong "Associative"
drag, startPoint x: 172, startPoint y: 132, endPoint x: 239, endPoint y: 134, distance: 67.2
click at [239, 134] on li "Associative Laws (ass) P∨(Q∨R)≡(P∨Q)∨R P∧(Q∧R)≡(P∧Q)∧R" at bounding box center [382, 136] width 433 height 34
copy p "P∨(Q∨R)≡(P∨Q)∨R"
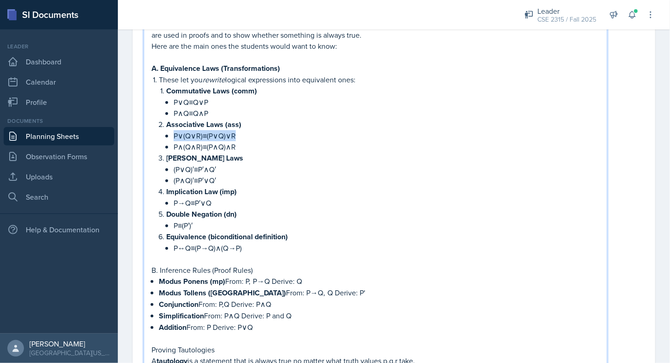
click at [239, 134] on p "P∨(Q∨R)≡(P∨Q)∨R" at bounding box center [387, 135] width 426 height 11
drag, startPoint x: 167, startPoint y: 154, endPoint x: 209, endPoint y: 154, distance: 41.9
click at [209, 154] on strong "[PERSON_NAME] Laws" at bounding box center [204, 158] width 77 height 11
copy strong "[PERSON_NAME]"
click at [209, 154] on strong "[PERSON_NAME] Laws" at bounding box center [204, 158] width 77 height 11
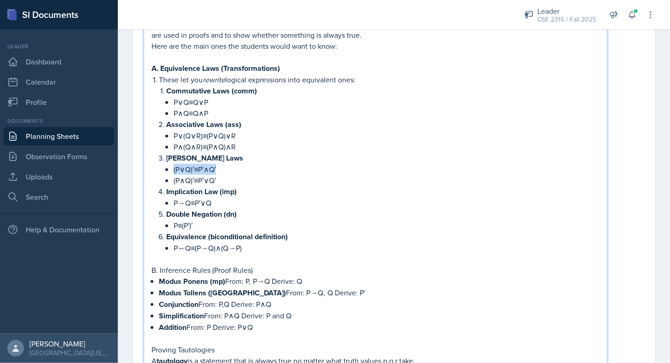
drag, startPoint x: 171, startPoint y: 165, endPoint x: 219, endPoint y: 164, distance: 47.9
click at [219, 164] on li "[PERSON_NAME] Laws (P∨Q)′≡P′∧Q′ (P∧Q)′≡P′∨Q′" at bounding box center [382, 169] width 433 height 34
copy p "(P∨Q)′≡P′∧Q′"
click at [219, 165] on p "(P∨Q)′≡P′∧Q′" at bounding box center [387, 169] width 426 height 11
drag, startPoint x: 165, startPoint y: 186, endPoint x: 201, endPoint y: 188, distance: 36.4
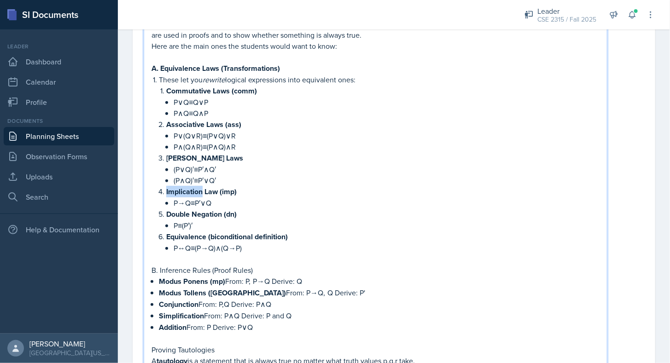
click at [201, 188] on li "Implication Law (imp) P→Q≡P′∨Q" at bounding box center [382, 197] width 433 height 23
copy strong "Implication"
drag, startPoint x: 172, startPoint y: 200, endPoint x: 216, endPoint y: 198, distance: 44.7
click at [216, 198] on li "Implication Law (imp) P→Q≡P′∨Q" at bounding box center [382, 197] width 433 height 23
drag, startPoint x: 167, startPoint y: 213, endPoint x: 242, endPoint y: 209, distance: 75.2
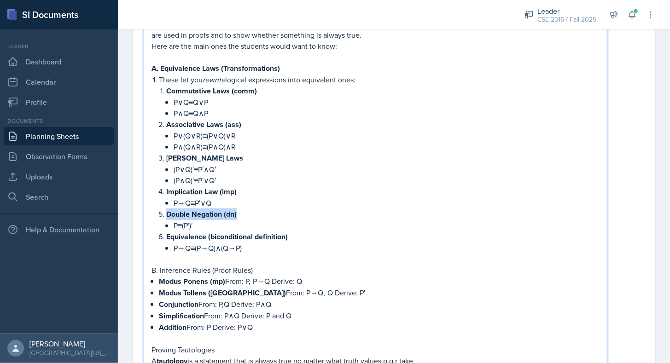
click at [242, 209] on p "Double Negation (dn)" at bounding box center [382, 215] width 433 height 12
drag, startPoint x: 173, startPoint y: 222, endPoint x: 193, endPoint y: 220, distance: 20.8
click at [193, 220] on li "Double Negation (dn) P≡(P′)′" at bounding box center [382, 220] width 433 height 23
drag, startPoint x: 166, startPoint y: 233, endPoint x: 204, endPoint y: 231, distance: 38.7
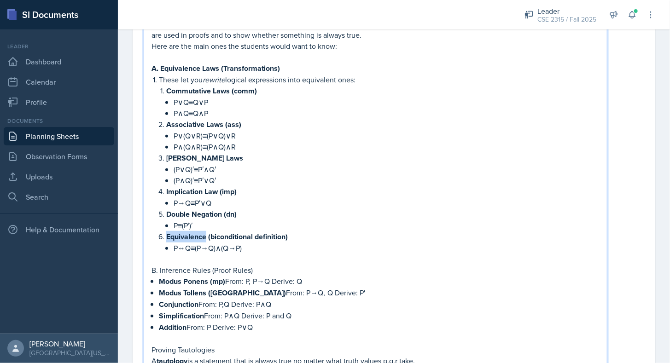
click at [204, 231] on li "Equivalence (biconditional definition) P↔Q≡(P→Q)∧(Q→P)" at bounding box center [382, 248] width 433 height 34
click at [204, 232] on strong "Equivalence (biconditional definition)" at bounding box center [227, 237] width 122 height 11
drag, startPoint x: 174, startPoint y: 244, endPoint x: 244, endPoint y: 242, distance: 70.0
click at [244, 243] on p "P↔Q≡(P→Q)∧(Q→P)" at bounding box center [387, 248] width 426 height 11
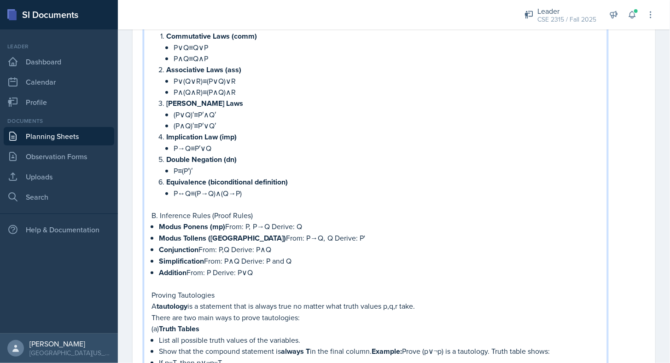
scroll to position [238, 0]
drag, startPoint x: 161, startPoint y: 220, endPoint x: 206, endPoint y: 219, distance: 45.6
click at [206, 221] on strong "Modus Ponens (mp)" at bounding box center [192, 226] width 66 height 11
drag, startPoint x: 247, startPoint y: 221, endPoint x: 308, endPoint y: 218, distance: 61.3
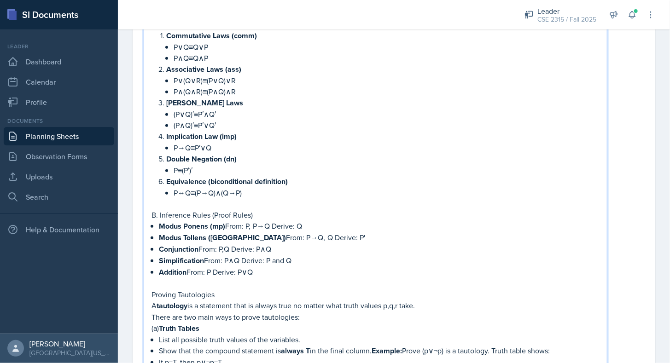
click at [308, 221] on p "Modus Ponens (mp) From: P,  P→Q Derive: Q" at bounding box center [379, 227] width 441 height 12
drag, startPoint x: 228, startPoint y: 221, endPoint x: 311, endPoint y: 221, distance: 82.9
click at [311, 221] on p "Modus Ponens (mp) From: P,  P→Q Derive: Q" at bounding box center [379, 227] width 441 height 12
drag, startPoint x: 158, startPoint y: 231, endPoint x: 206, endPoint y: 231, distance: 47.9
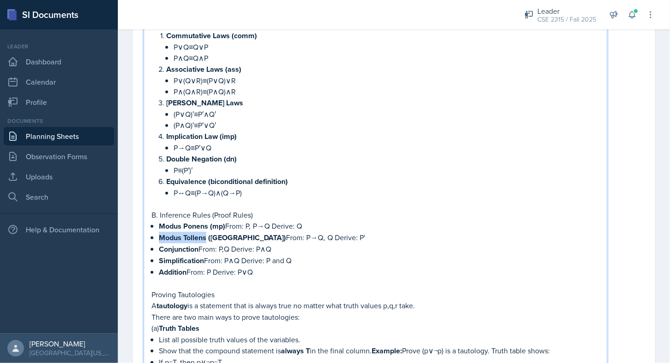
click at [206, 233] on strong "Modus Tollens ([GEOGRAPHIC_DATA])" at bounding box center [222, 238] width 127 height 11
drag, startPoint x: 223, startPoint y: 232, endPoint x: 308, endPoint y: 228, distance: 84.8
click at [308, 232] on p "Modus Tollens ([GEOGRAPHIC_DATA]) From: P→Q,  Q Derive: P'" at bounding box center [379, 238] width 441 height 12
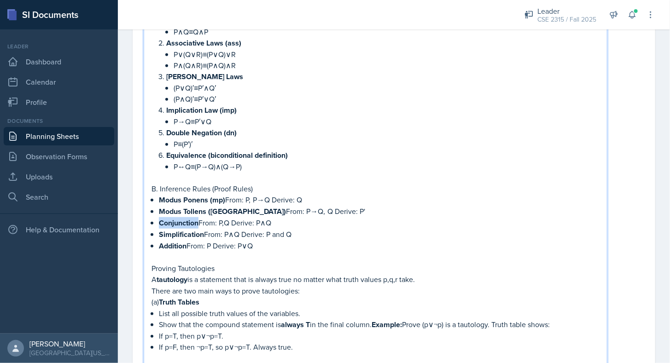
drag, startPoint x: 158, startPoint y: 218, endPoint x: 198, endPoint y: 218, distance: 39.1
click at [198, 218] on strong "Conjunction" at bounding box center [179, 223] width 40 height 11
drag, startPoint x: 204, startPoint y: 216, endPoint x: 240, endPoint y: 217, distance: 35.9
click at [240, 217] on p "Conjunction From: P,Q Derive: P∧Q" at bounding box center [379, 223] width 441 height 12
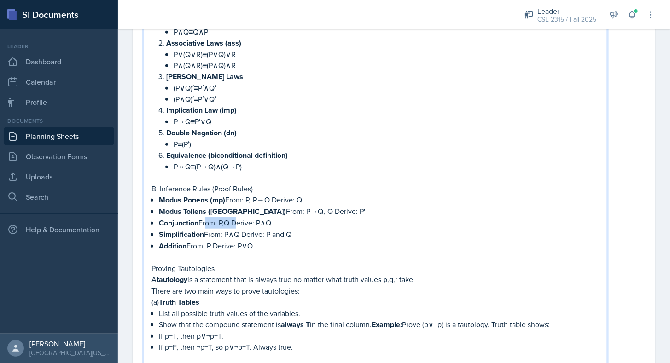
drag, startPoint x: 201, startPoint y: 216, endPoint x: 276, endPoint y: 218, distance: 75.1
click at [276, 218] on p "Conjunction From: P,Q Derive: P∧Q" at bounding box center [379, 223] width 441 height 12
drag, startPoint x: 157, startPoint y: 229, endPoint x: 204, endPoint y: 227, distance: 47.0
click at [204, 227] on div "Propositional Logic revision in preparation for the quiz [DATE]. Revising Deriv…" at bounding box center [375, 161] width 448 height 539
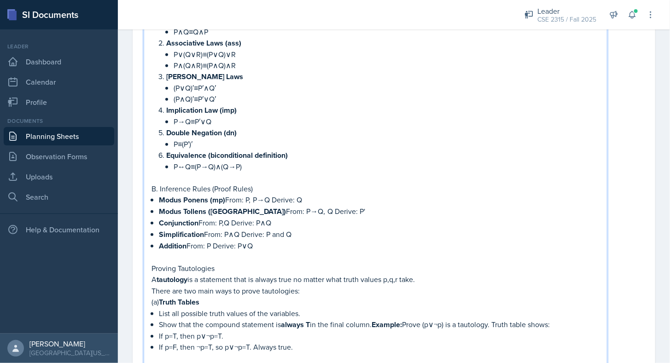
click at [204, 229] on p "Simplification From: P∧Q Derive: P and Q" at bounding box center [379, 235] width 441 height 12
drag, startPoint x: 206, startPoint y: 228, endPoint x: 305, endPoint y: 222, distance: 98.7
click at [305, 229] on p "Simplification From: P∧Q Derive: P and Q" at bounding box center [379, 235] width 441 height 12
drag, startPoint x: 159, startPoint y: 238, endPoint x: 186, endPoint y: 235, distance: 27.3
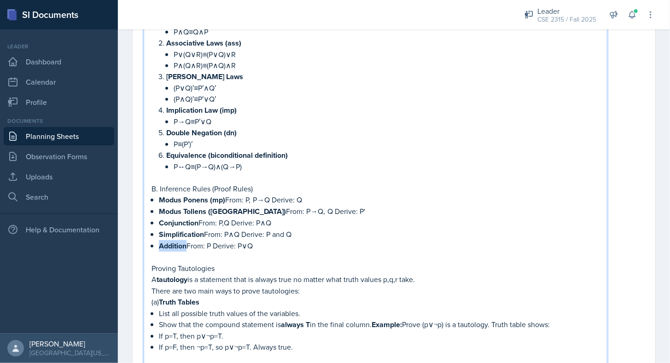
click at [186, 241] on strong "Addition" at bounding box center [173, 246] width 28 height 11
drag, startPoint x: 190, startPoint y: 239, endPoint x: 261, endPoint y: 238, distance: 71.4
click at [261, 240] on p "Addition From: P Derive: P∨Q" at bounding box center [379, 246] width 441 height 12
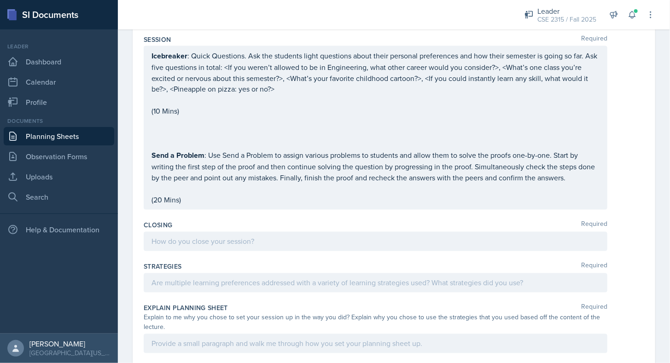
click at [187, 117] on p at bounding box center [375, 122] width 448 height 11
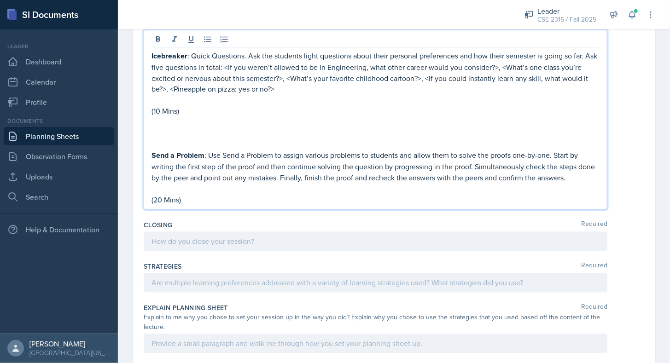
click at [179, 128] on p at bounding box center [375, 133] width 448 height 11
click at [258, 128] on p "Propositional Laws Crossword" at bounding box center [375, 133] width 448 height 11
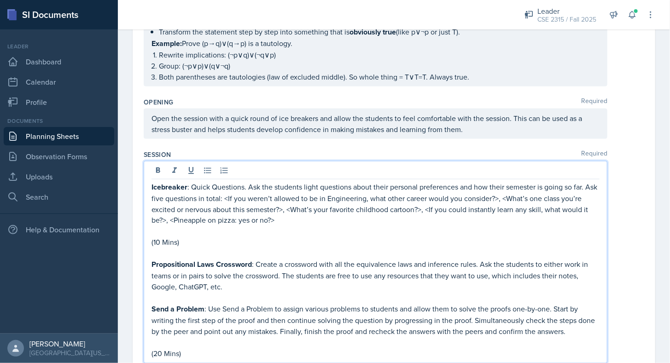
scroll to position [599, 0]
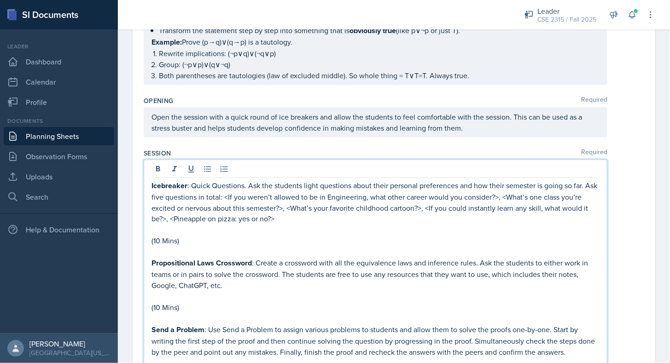
click at [261, 271] on p "Propositional Laws Crossword : Create a crossword with all the equivalence laws…" at bounding box center [375, 275] width 448 height 34
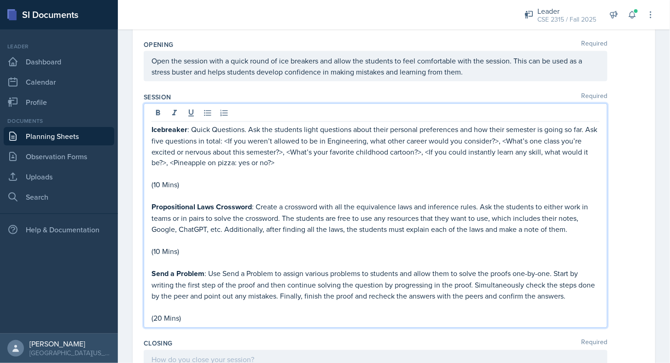
scroll to position [656, 0]
click at [190, 245] on p "(10 Mins)" at bounding box center [375, 250] width 448 height 11
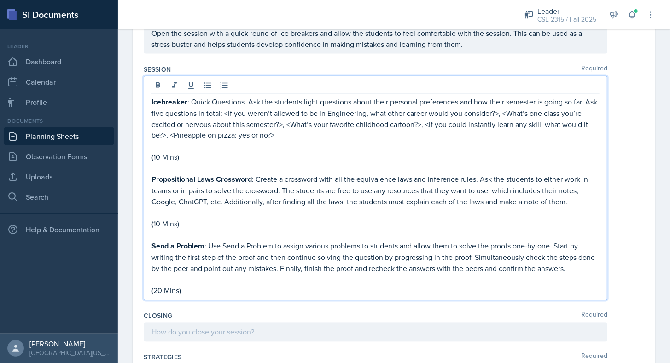
scroll to position [682, 0]
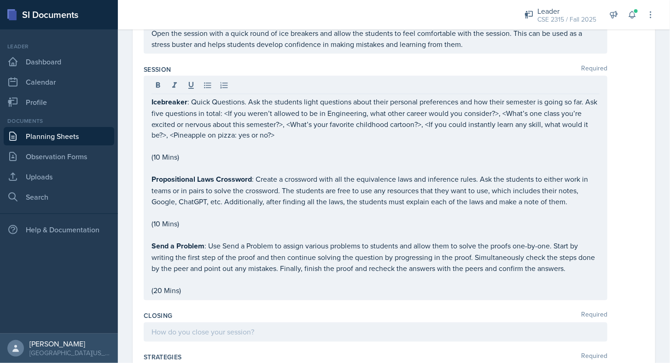
click at [220, 291] on div "Session Required Icebreaker : Quick Questions. Ask the students light questions…" at bounding box center [394, 184] width 500 height 247
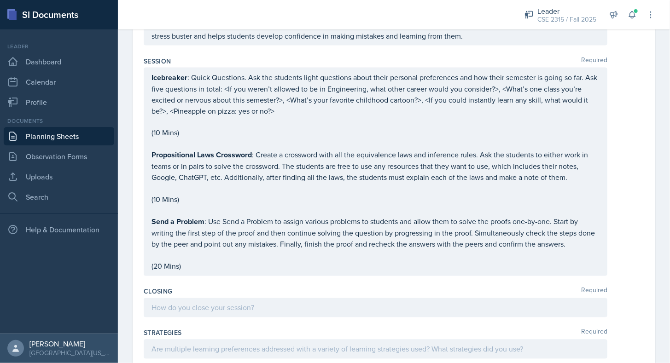
scroll to position [706, 0]
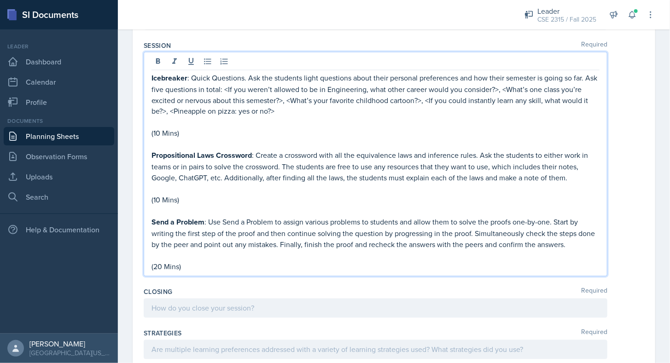
click at [588, 234] on p "Send a Problem : Use Send a Problem to assign various problems to students and …" at bounding box center [375, 234] width 448 height 34
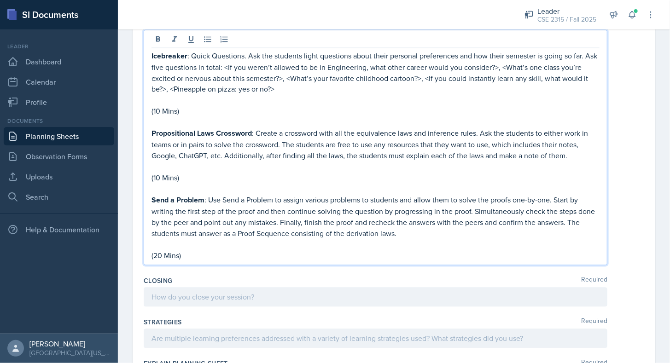
scroll to position [739, 0]
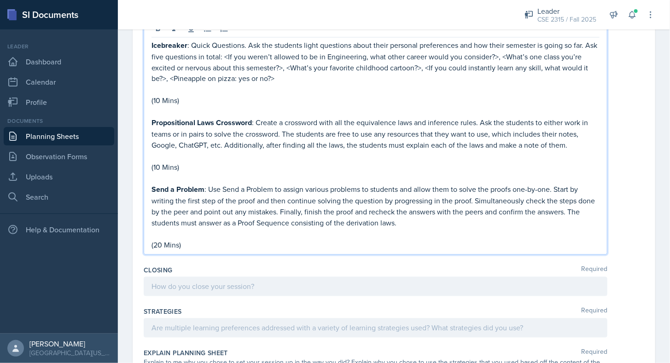
click at [156, 240] on p "(20 Mins)" at bounding box center [375, 245] width 448 height 11
click at [378, 240] on p "(30 Mins)" at bounding box center [375, 245] width 448 height 11
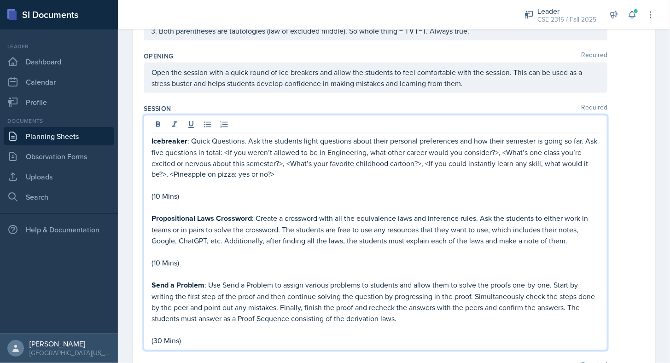
scroll to position [634, 0]
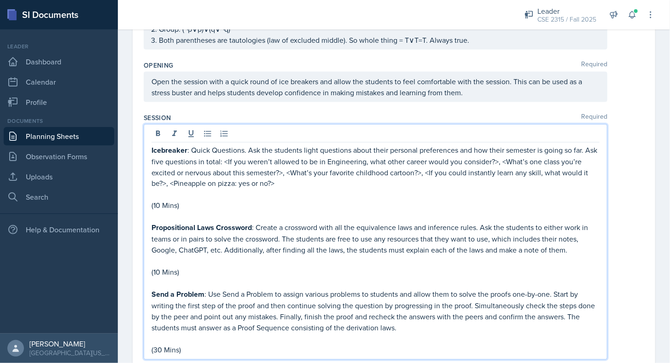
click at [227, 200] on p "(10 Mins)" at bounding box center [375, 205] width 448 height 11
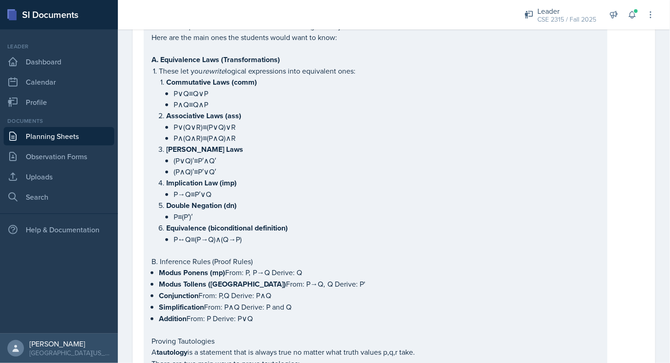
scroll to position [0, 0]
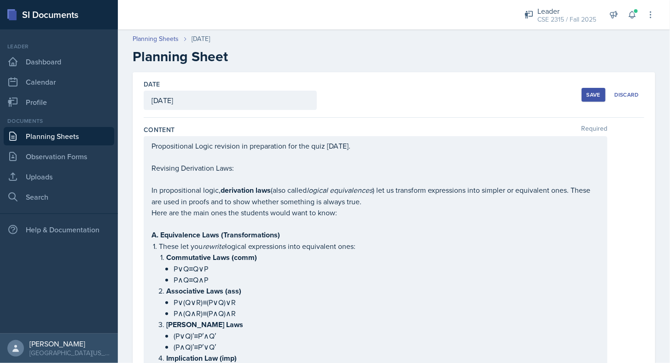
click at [587, 97] on div "Save" at bounding box center [594, 94] width 14 height 7
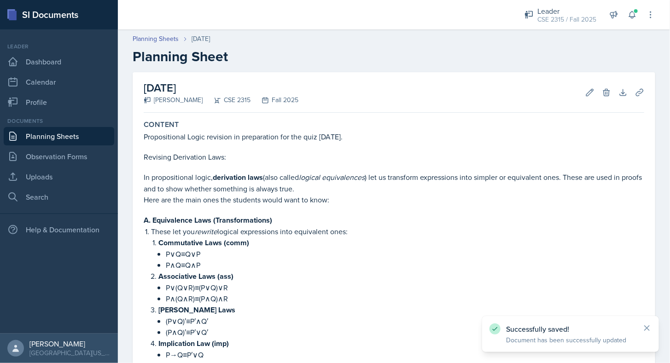
click at [58, 143] on link "Planning Sheets" at bounding box center [59, 136] width 111 height 18
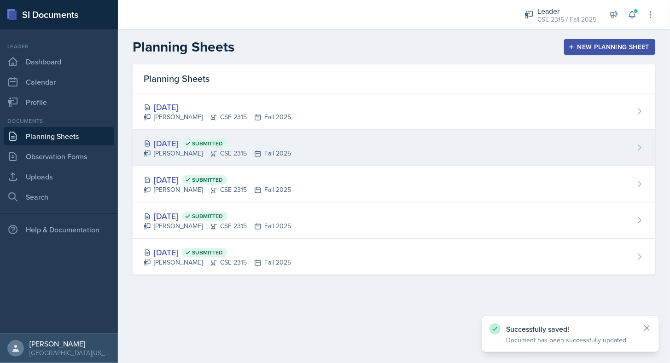
click at [190, 145] on div "[DATE] Submitted" at bounding box center [217, 143] width 147 height 12
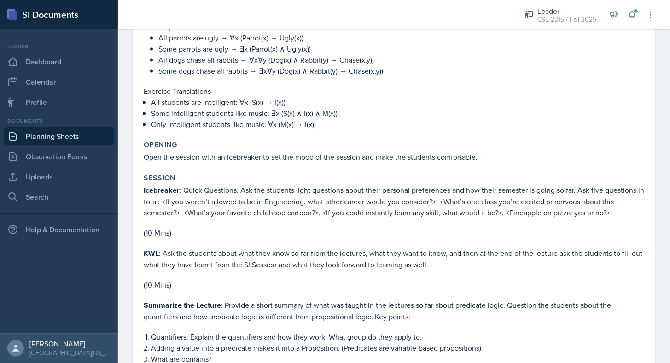
scroll to position [673, 0]
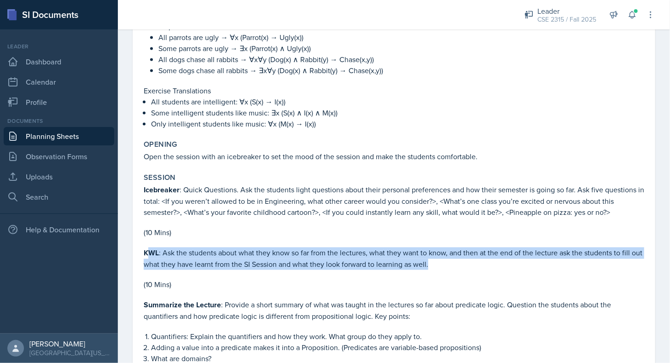
drag, startPoint x: 146, startPoint y: 246, endPoint x: 187, endPoint y: 268, distance: 46.3
click at [187, 270] on p at bounding box center [394, 274] width 500 height 9
click at [164, 251] on p "KWL : Ask the students about what they know so far from the lectures, what they…" at bounding box center [394, 259] width 500 height 23
drag, startPoint x: 163, startPoint y: 249, endPoint x: 197, endPoint y: 282, distance: 47.2
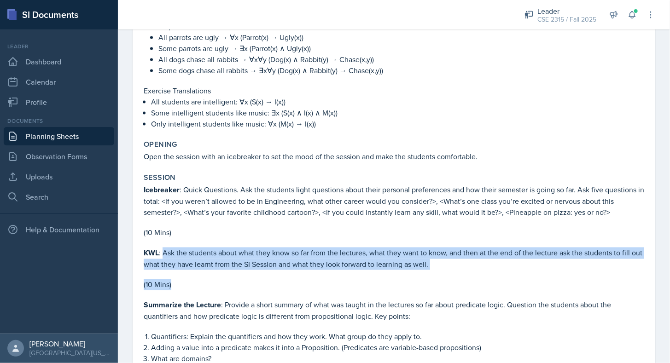
click at [197, 282] on p "(10 Mins)" at bounding box center [394, 284] width 500 height 11
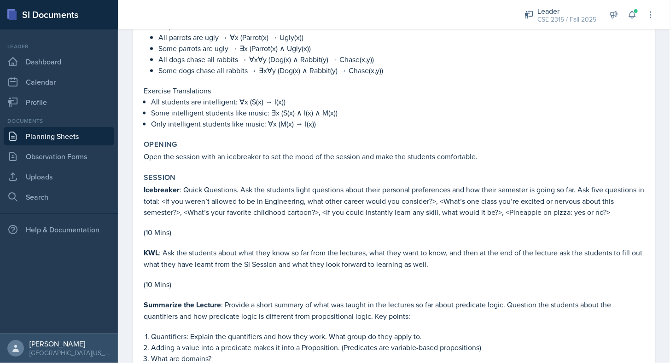
click at [54, 137] on link "Planning Sheets" at bounding box center [59, 136] width 111 height 18
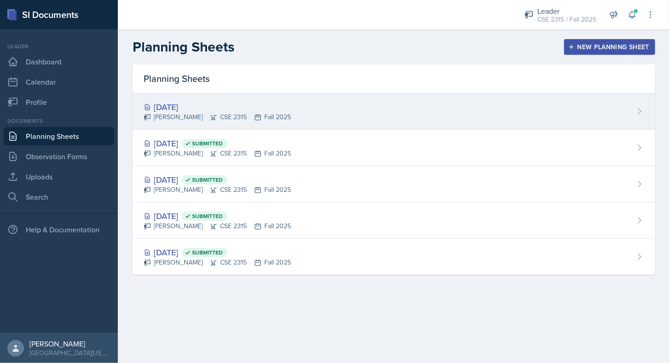
click at [170, 112] on div "[PERSON_NAME] CSE 2315 Fall 2025" at bounding box center [217, 117] width 147 height 10
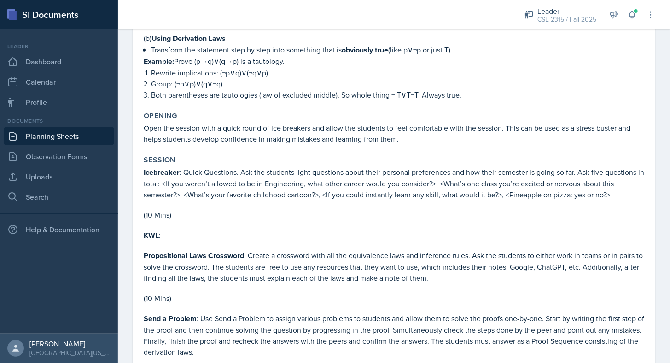
scroll to position [560, 0]
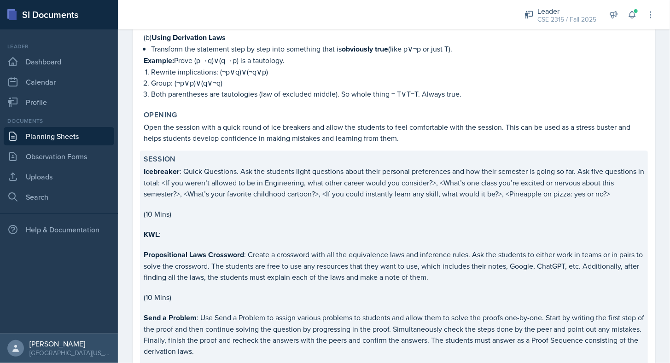
click at [221, 250] on strong "Propositional Laws Crossword" at bounding box center [194, 255] width 100 height 11
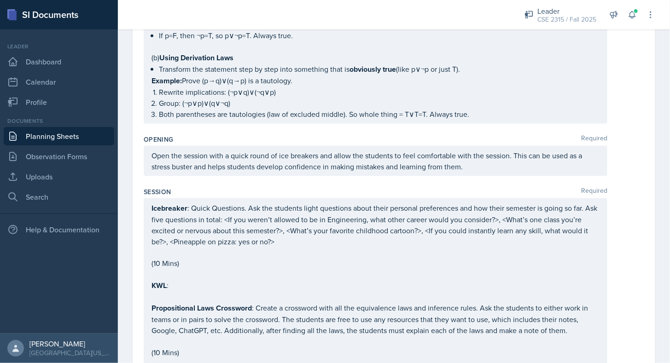
click at [185, 273] on div "Icebreaker : Quick Questions. Ask the students light questions about their pers…" at bounding box center [375, 320] width 448 height 234
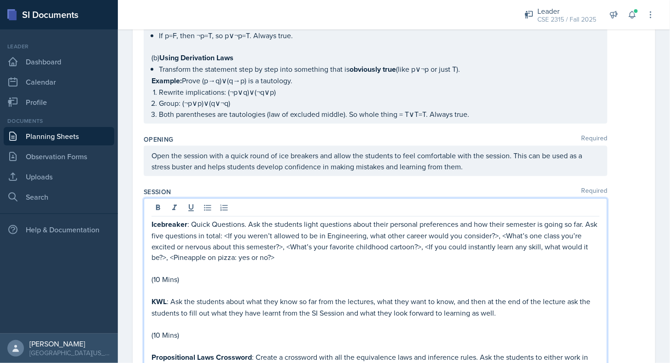
click at [452, 297] on p "KWL : Ask the students about what they know so far from the lectures, what they…" at bounding box center [375, 308] width 448 height 23
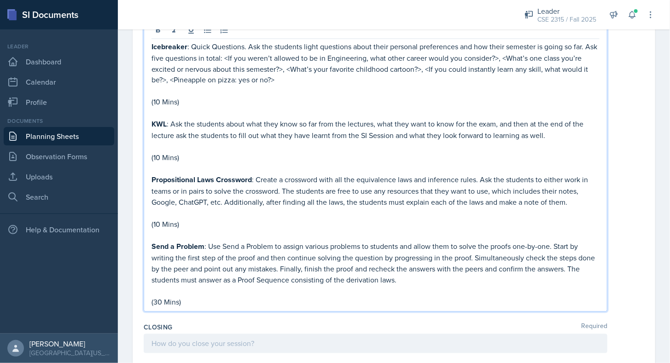
scroll to position [738, 0]
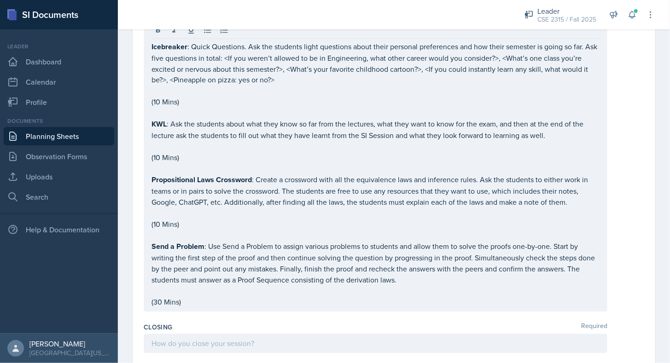
click at [262, 323] on div "Closing Required" at bounding box center [394, 327] width 500 height 9
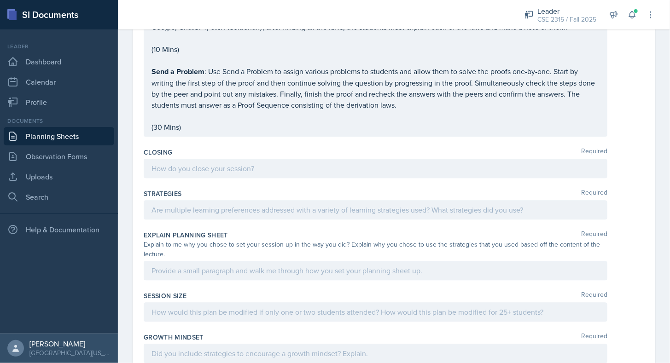
scroll to position [884, 0]
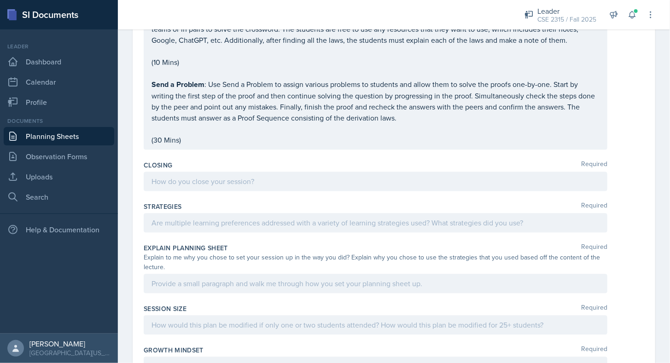
click at [413, 175] on div at bounding box center [376, 181] width 464 height 19
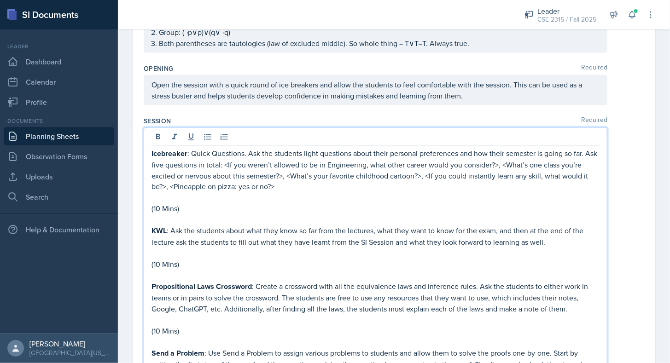
scroll to position [646, 0]
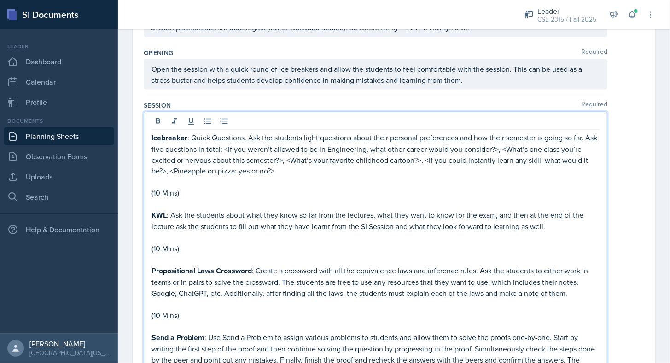
click at [181, 310] on p "(10 Mins)" at bounding box center [375, 315] width 448 height 11
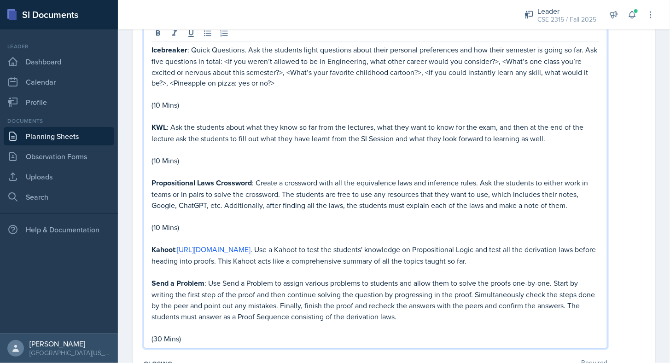
scroll to position [736, 0]
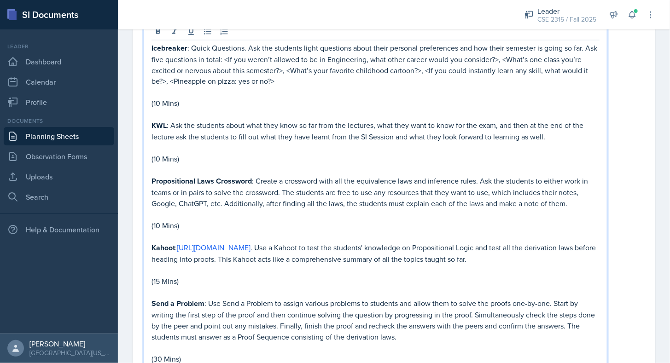
click at [157, 221] on p "(10 Mins)" at bounding box center [375, 226] width 448 height 11
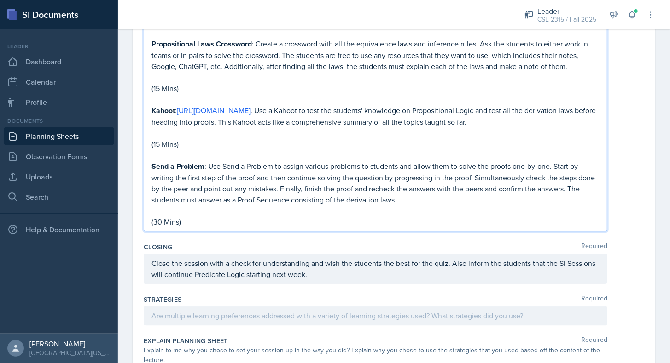
scroll to position [874, 0]
click at [207, 182] on p "Send a Problem : Use Send a Problem to assign various problems to students and …" at bounding box center [375, 182] width 448 height 45
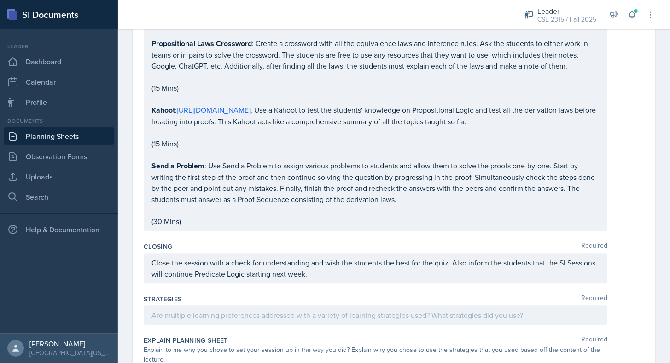
click at [205, 238] on div "Closing Required Close the session with a check for understanding and wish the …" at bounding box center [394, 264] width 500 height 52
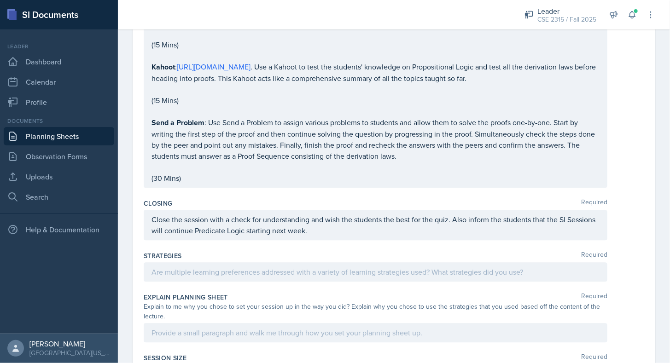
click at [235, 131] on p "Send a Problem : Use Send a Problem to assign various problems to students and …" at bounding box center [375, 139] width 448 height 45
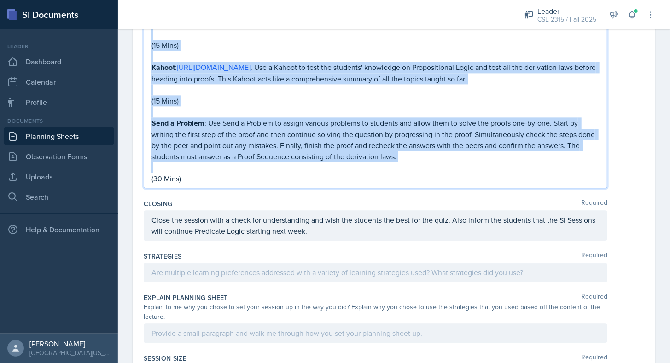
click at [235, 131] on p "Send a Problem : Use Send a Problem to assign various problems to students and …" at bounding box center [375, 139] width 448 height 45
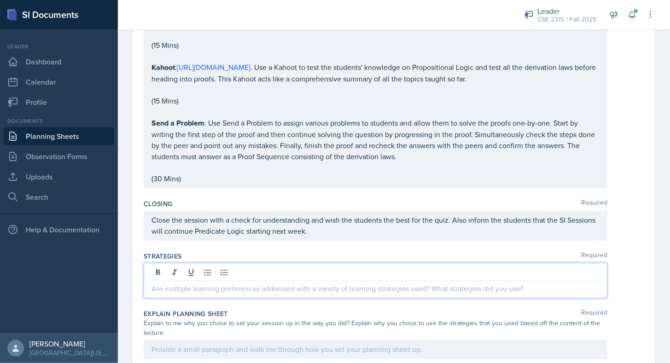
click at [266, 266] on div at bounding box center [376, 280] width 464 height 35
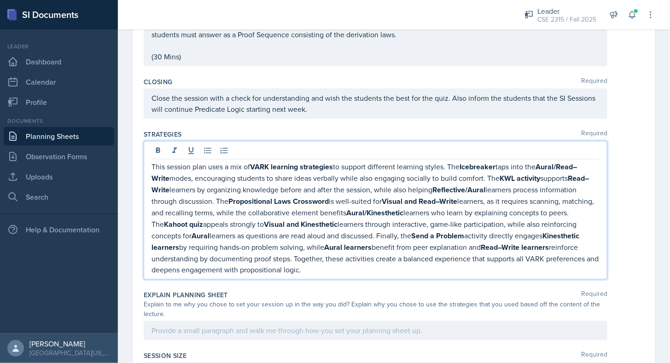
scroll to position [1024, 0]
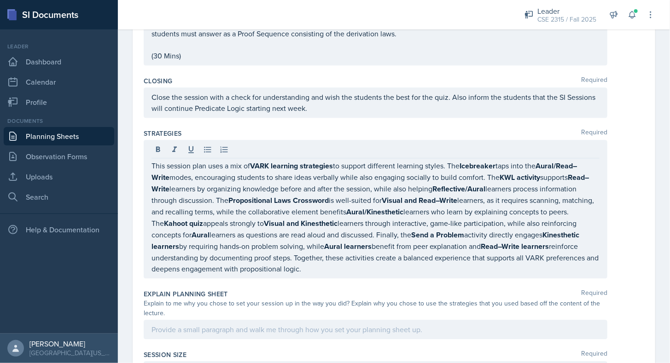
click at [234, 290] on div "Explain Planning Sheet Required" at bounding box center [394, 294] width 500 height 9
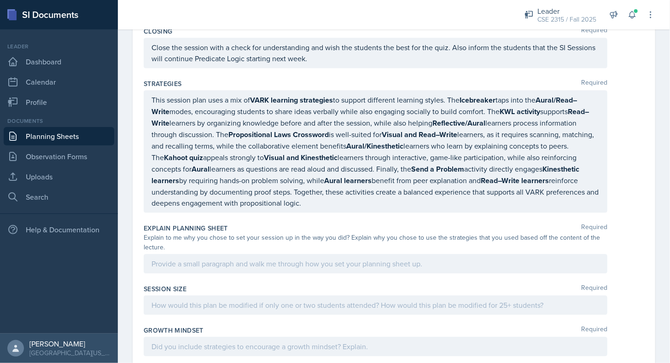
click at [229, 264] on div at bounding box center [376, 263] width 464 height 19
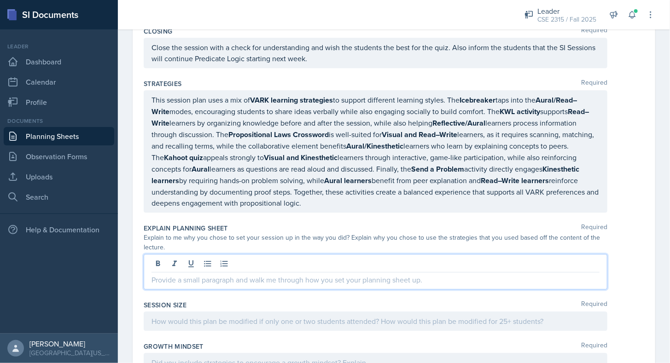
scroll to position [1089, 0]
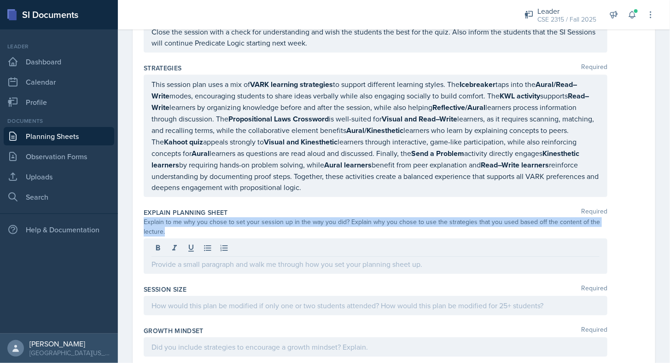
drag, startPoint x: 143, startPoint y: 219, endPoint x: 169, endPoint y: 224, distance: 26.8
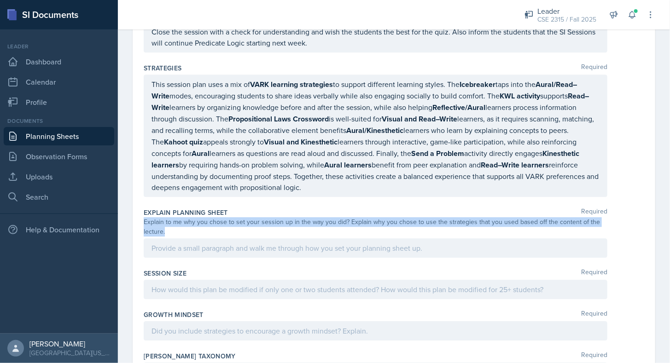
click at [169, 224] on div "Explain to me why you chose to set your session up in the way you did? Explain …" at bounding box center [376, 226] width 464 height 19
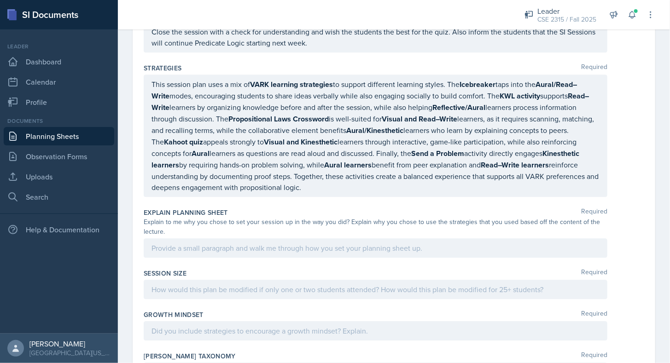
click at [275, 249] on div at bounding box center [376, 247] width 464 height 19
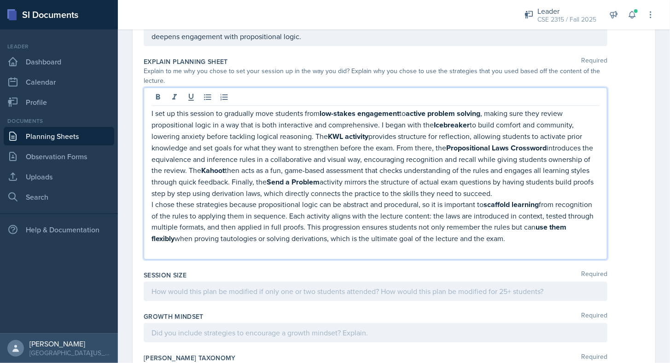
scroll to position [1243, 0]
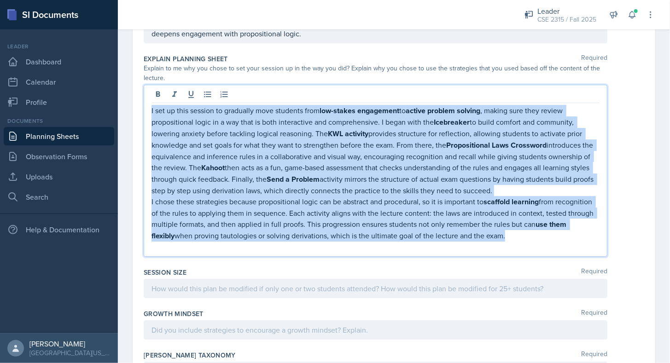
click at [263, 209] on p "I chose these strategies because propositional logic can be abstract and proced…" at bounding box center [375, 219] width 448 height 46
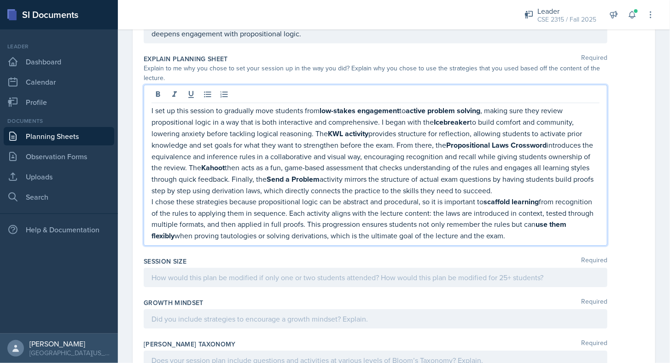
click at [353, 256] on div "Session Size Required" at bounding box center [394, 273] width 500 height 41
click at [323, 167] on p "I set up this session to gradually move students from low-stakes engagement to …" at bounding box center [375, 150] width 448 height 91
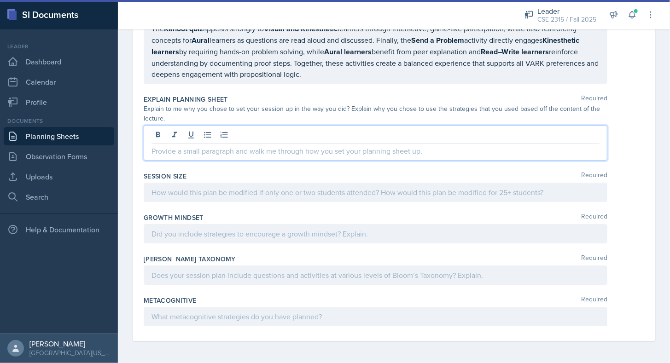
scroll to position [1194, 0]
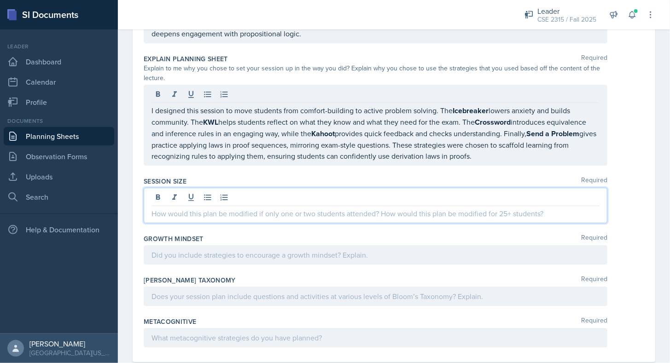
click at [233, 191] on div at bounding box center [376, 205] width 464 height 35
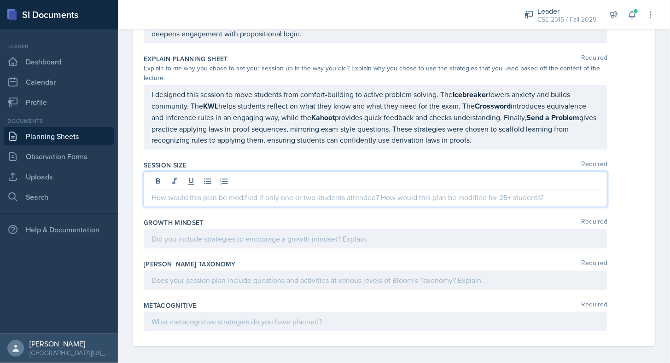
scroll to position [1227, 0]
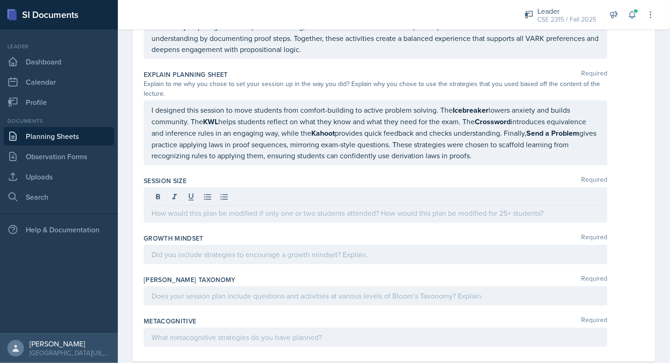
drag, startPoint x: 150, startPoint y: 202, endPoint x: 390, endPoint y: 185, distance: 240.0
click at [390, 187] on div at bounding box center [376, 204] width 464 height 35
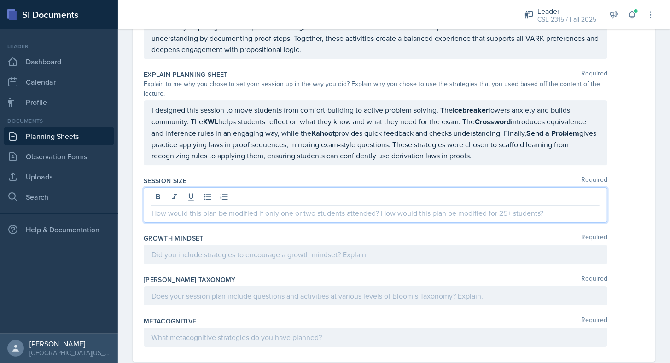
drag, startPoint x: 152, startPoint y: 202, endPoint x: 210, endPoint y: 215, distance: 59.4
click at [262, 208] on p at bounding box center [375, 213] width 448 height 11
click at [183, 230] on div "Growth Mindset Required" at bounding box center [394, 250] width 500 height 41
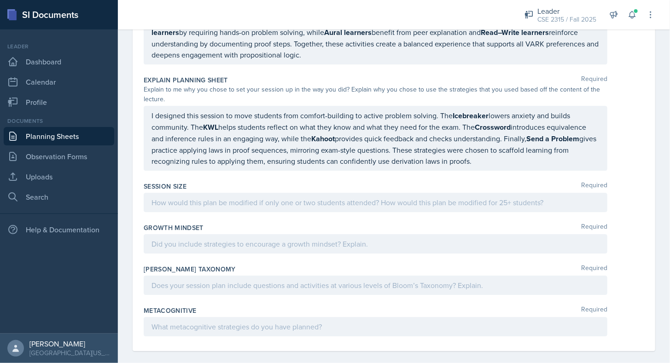
click at [177, 234] on div at bounding box center [376, 243] width 464 height 19
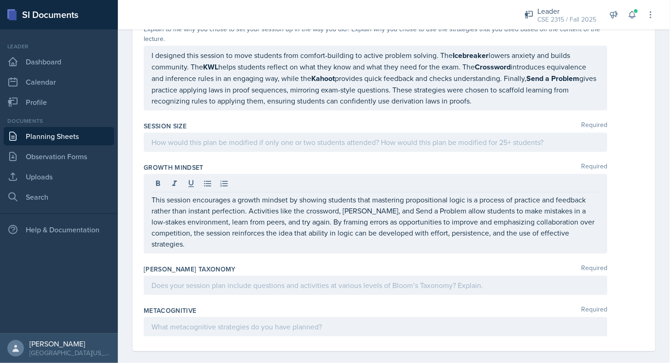
click at [266, 283] on div at bounding box center [376, 285] width 464 height 19
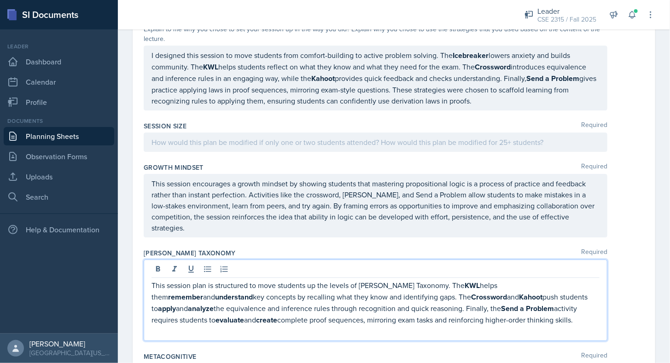
click at [207, 326] on p at bounding box center [375, 331] width 448 height 11
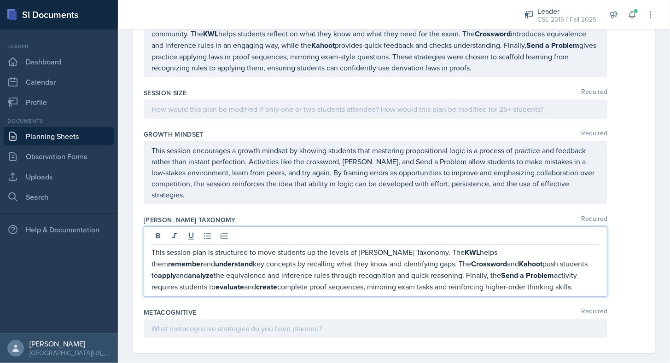
click at [268, 308] on div "Metacognitive Required" at bounding box center [394, 312] width 500 height 9
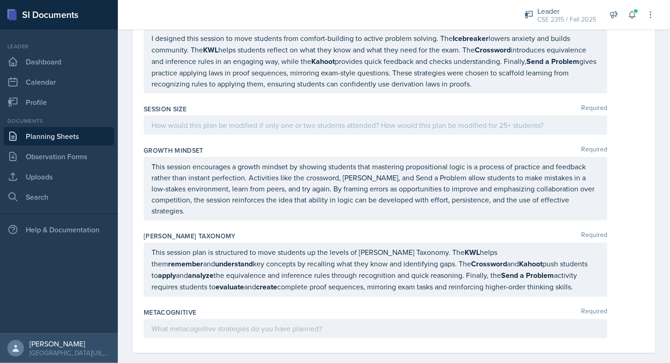
click at [240, 323] on p at bounding box center [375, 328] width 448 height 11
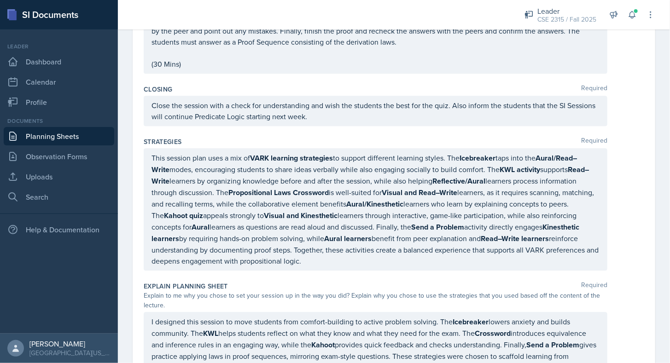
click at [207, 237] on p "This session plan uses a mix of VARK learning strategies to support different l…" at bounding box center [375, 209] width 448 height 114
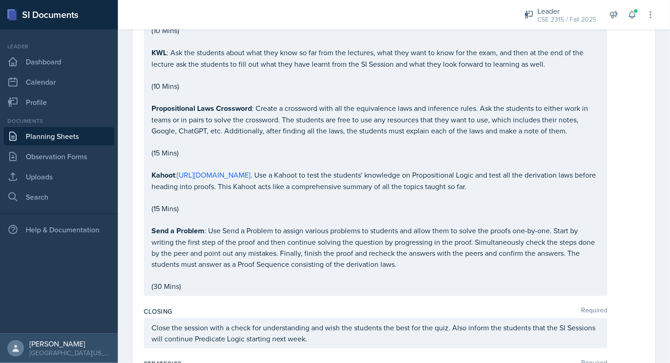
click at [209, 209] on p "(15 Mins)" at bounding box center [375, 209] width 448 height 11
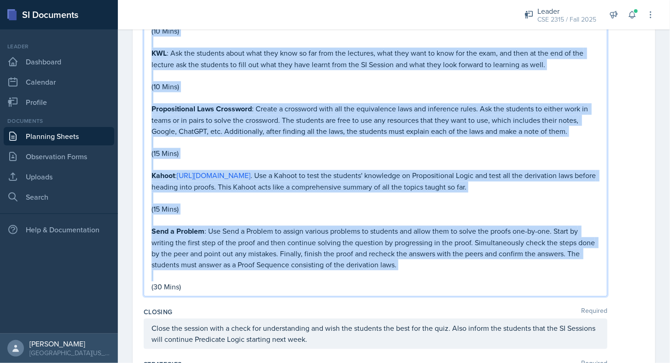
click at [209, 209] on p "(15 Mins)" at bounding box center [375, 209] width 448 height 11
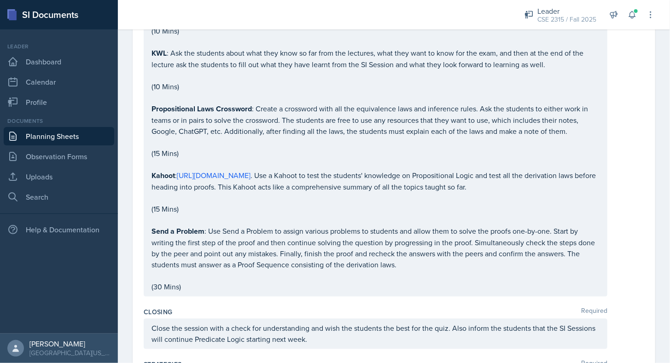
click at [202, 308] on div "Closing Required" at bounding box center [394, 312] width 500 height 9
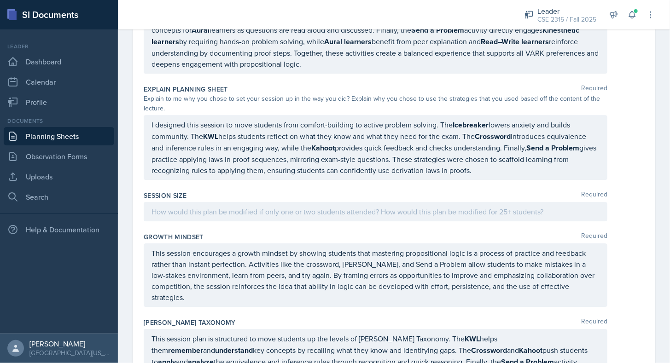
scroll to position [1299, 0]
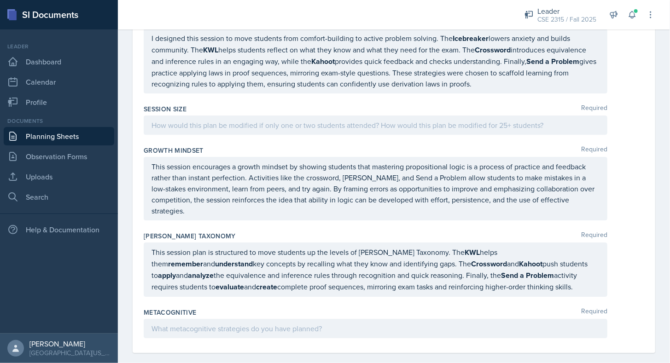
click at [293, 327] on div "Metacognitive Required" at bounding box center [394, 324] width 500 height 41
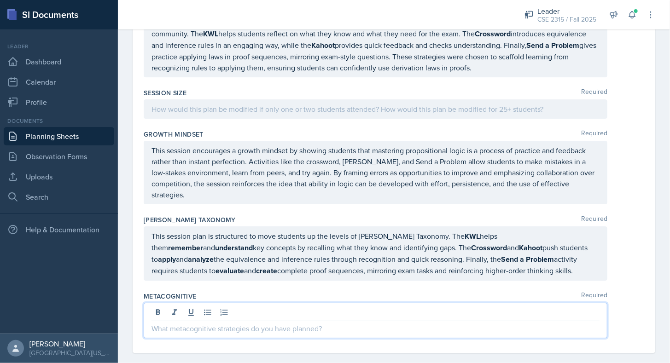
click at [295, 323] on p at bounding box center [375, 328] width 448 height 11
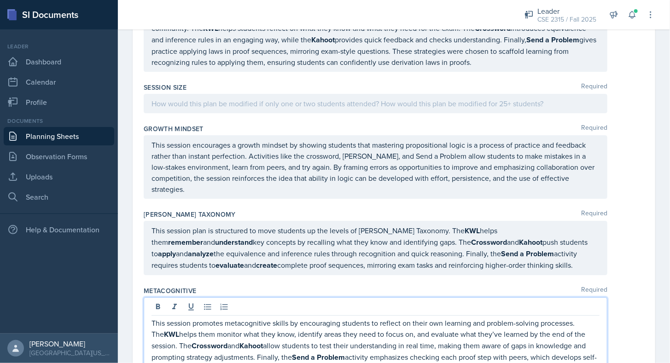
click at [309, 286] on div "Metacognitive Required" at bounding box center [394, 290] width 500 height 9
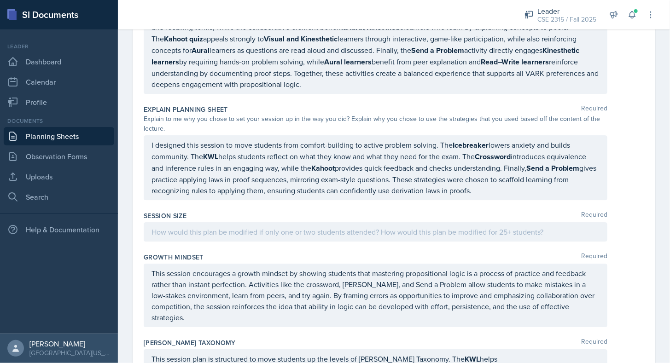
scroll to position [1185, 0]
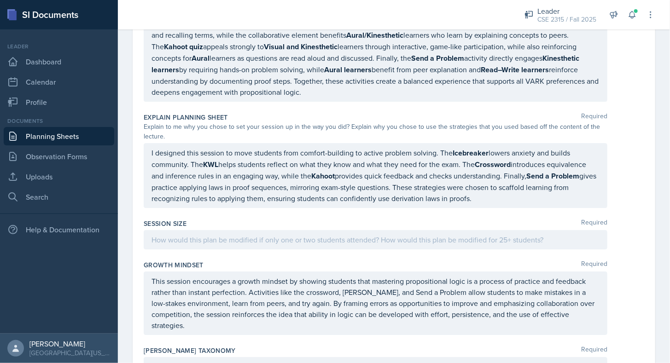
click at [290, 230] on div at bounding box center [376, 239] width 464 height 19
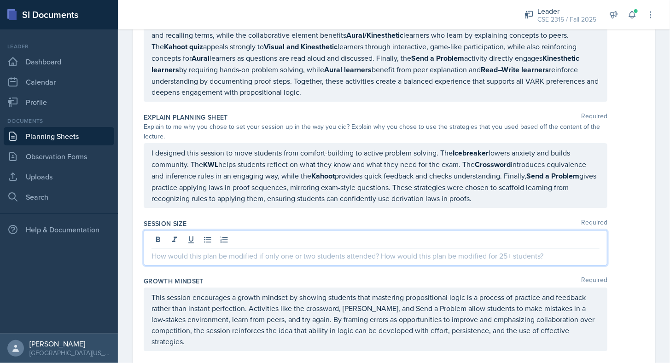
scroll to position [1201, 0]
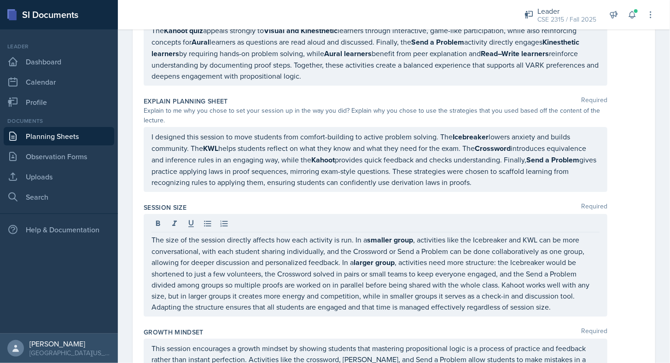
click at [321, 191] on div "Explain Planning Sheet Required Explain to me why you chose to set your session…" at bounding box center [394, 146] width 500 height 106
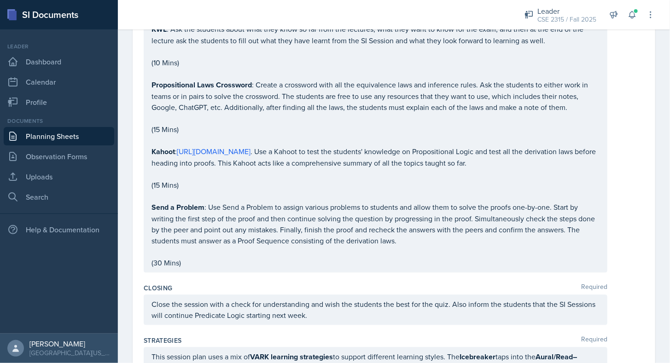
scroll to position [817, 0]
click at [214, 280] on div "Closing Required Close the session with a check for understanding and wish the …" at bounding box center [394, 306] width 500 height 52
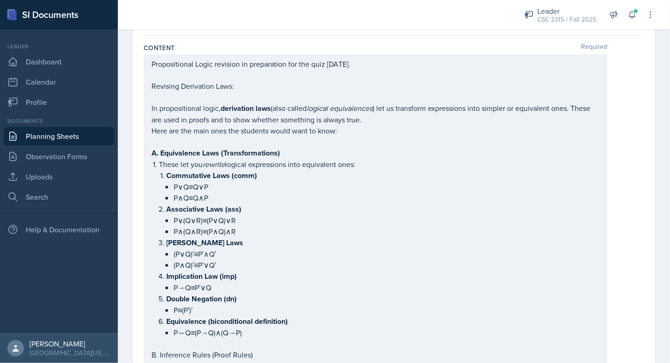
scroll to position [0, 0]
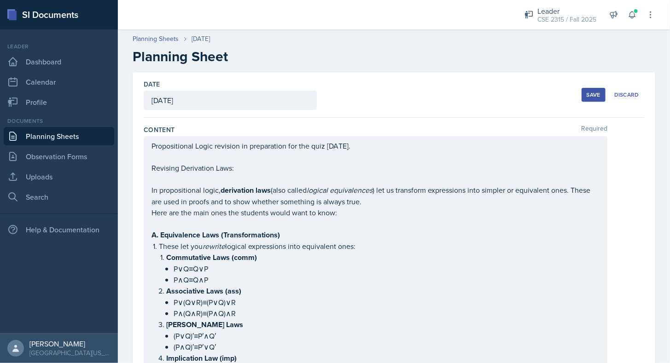
click at [587, 95] on div "Save" at bounding box center [594, 94] width 14 height 7
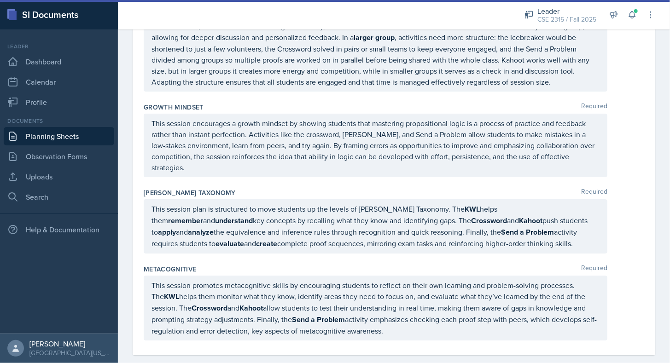
scroll to position [1271, 0]
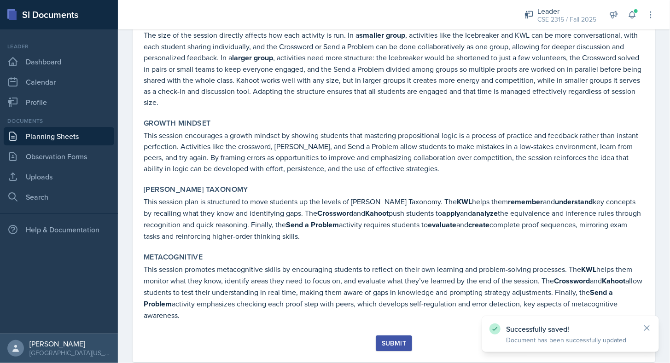
click at [390, 340] on div "Submit" at bounding box center [394, 343] width 24 height 7
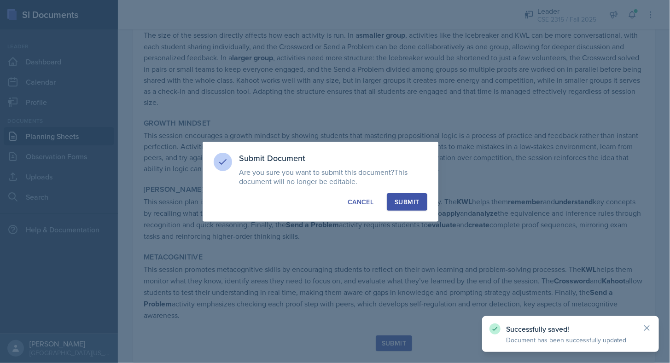
click at [407, 205] on div "Submit" at bounding box center [407, 202] width 24 height 9
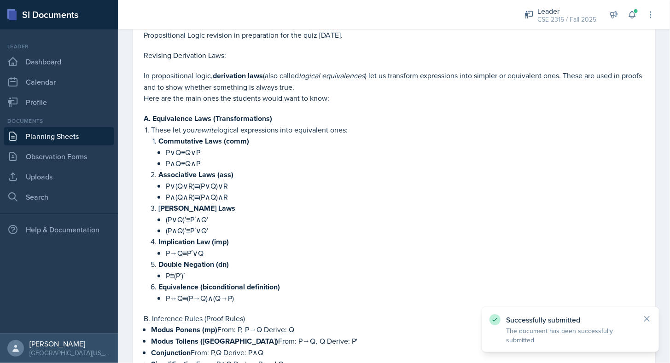
scroll to position [0, 0]
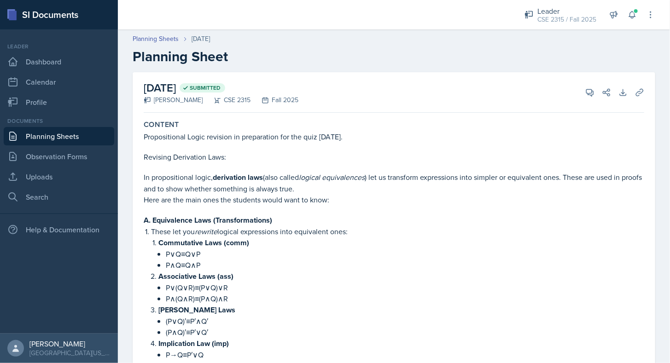
click at [85, 135] on link "Planning Sheets" at bounding box center [59, 136] width 111 height 18
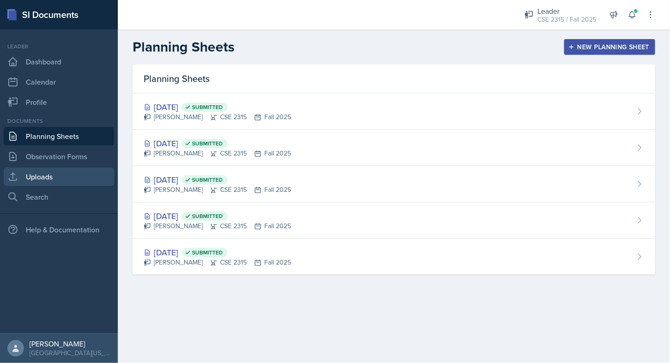
click at [58, 174] on link "Uploads" at bounding box center [59, 177] width 111 height 18
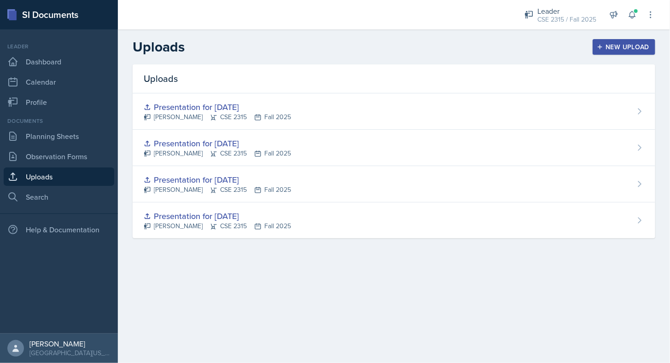
click at [620, 45] on div "New Upload" at bounding box center [624, 46] width 51 height 7
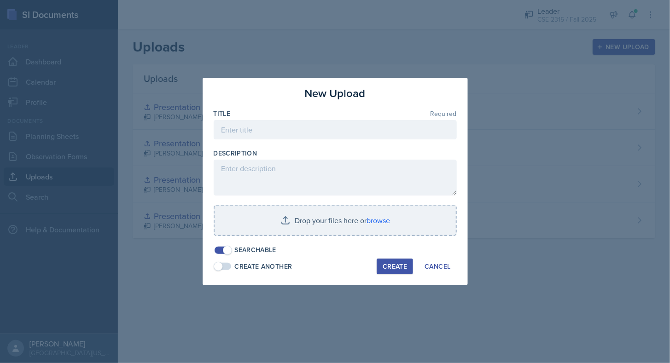
click at [321, 121] on div "Title Required" at bounding box center [335, 129] width 243 height 40
click at [318, 126] on input at bounding box center [335, 129] width 243 height 19
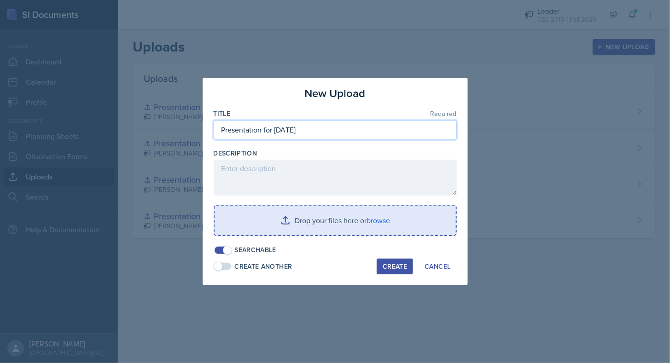
type input "Presentation for [DATE]"
click at [287, 230] on input "file" at bounding box center [335, 220] width 241 height 29
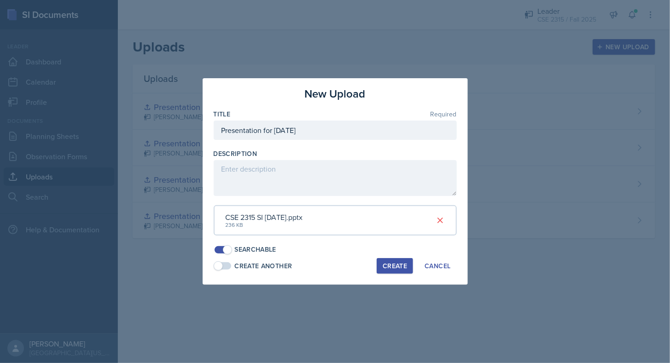
click at [391, 262] on div "Create" at bounding box center [395, 265] width 24 height 7
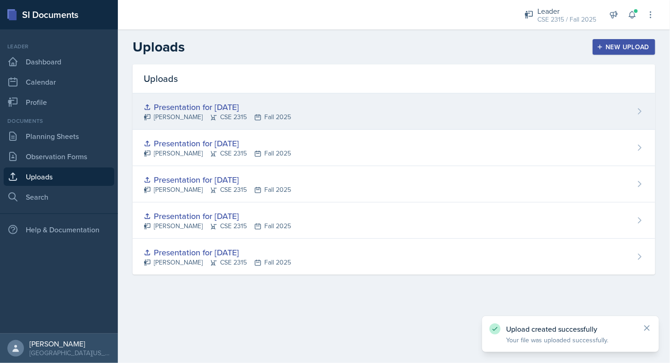
click at [547, 111] on div "Presentation for [DATE] [PERSON_NAME] CSE 2315 Fall 2025" at bounding box center [394, 111] width 523 height 36
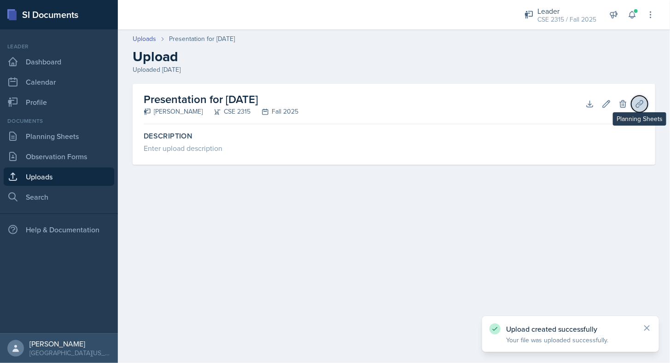
click at [636, 103] on icon at bounding box center [639, 103] width 9 height 9
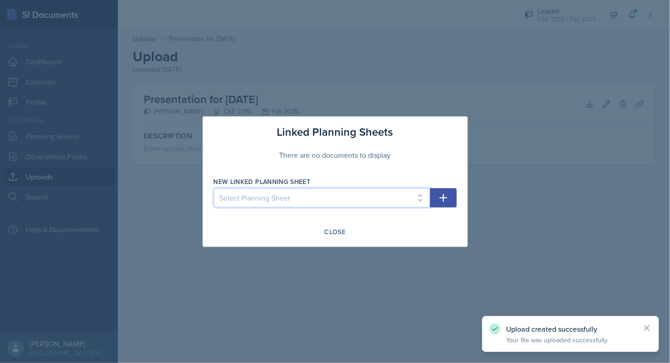
click at [344, 204] on select "Select Planning Sheet [DATE] [DATE] [DATE] [DATE] [DATE]" at bounding box center [322, 197] width 216 height 19
select select "ccb5b2a0-0abe-43c8-a441-5a79f9a75b7a"
click at [214, 188] on select "Select Planning Sheet [DATE] [DATE] [DATE] [DATE] [DATE]" at bounding box center [322, 197] width 216 height 19
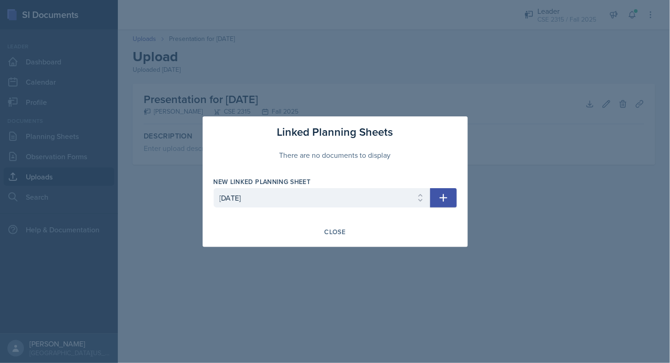
click at [442, 196] on icon "button" at bounding box center [443, 197] width 11 height 11
select select
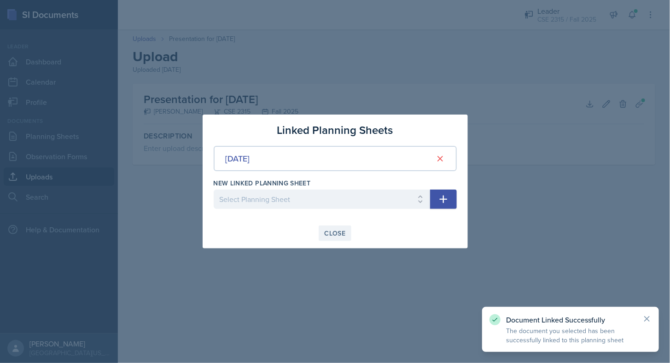
click at [330, 234] on div "Close" at bounding box center [335, 233] width 21 height 7
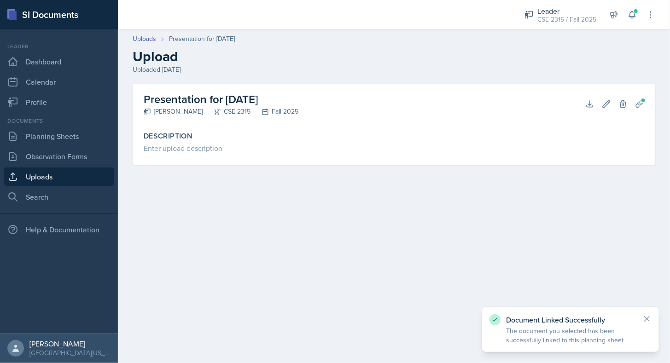
click at [58, 170] on link "Uploads" at bounding box center [59, 177] width 111 height 18
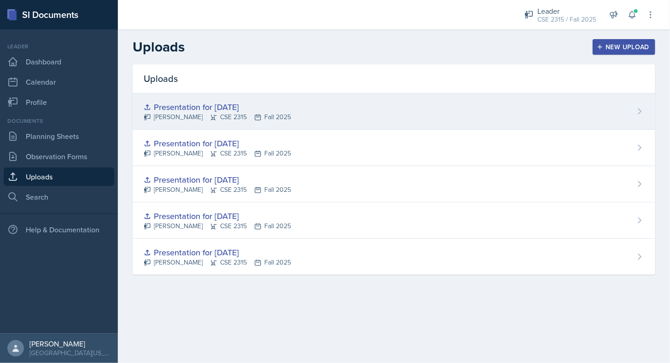
click at [274, 105] on div "Presentation for [DATE]" at bounding box center [217, 107] width 147 height 12
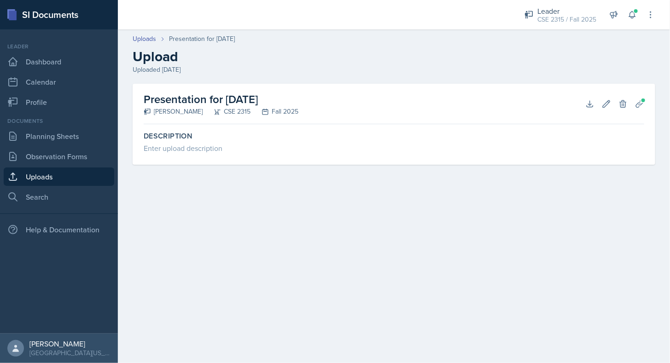
click at [624, 91] on div "Presentation for [DATE] [PERSON_NAME] CSE 2315 Fall 2025 Download Edit Delete P…" at bounding box center [394, 104] width 500 height 41
click at [624, 99] on button "Delete" at bounding box center [623, 104] width 17 height 17
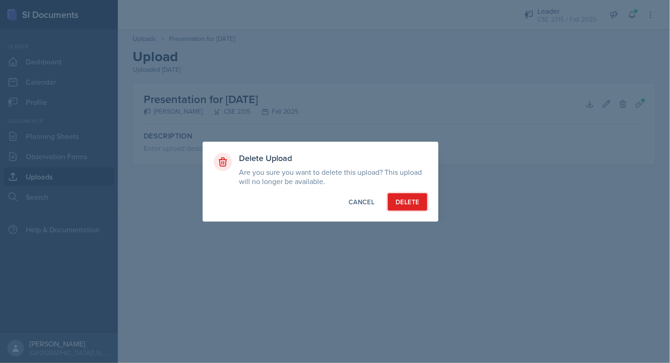
click at [392, 198] on button "Delete" at bounding box center [407, 201] width 39 height 17
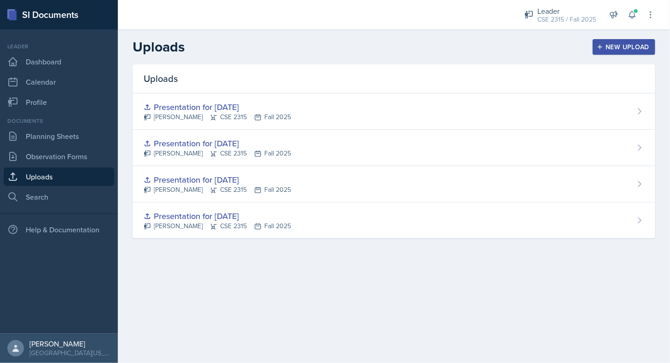
click at [604, 48] on div "New Upload" at bounding box center [624, 46] width 51 height 7
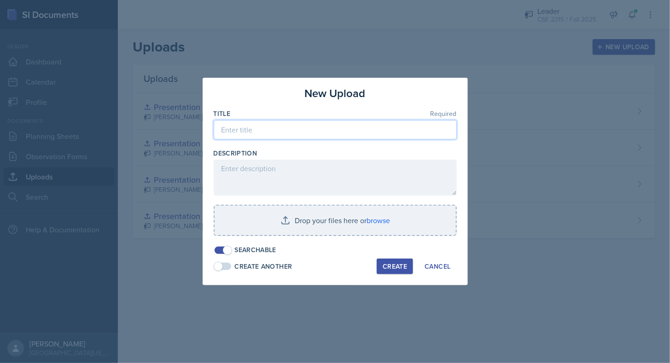
click at [326, 133] on input at bounding box center [335, 129] width 243 height 19
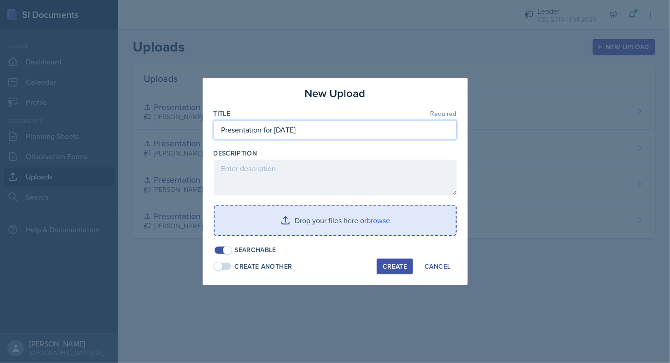
type input "Presentation for [DATE]"
click at [325, 232] on input "file" at bounding box center [335, 220] width 241 height 29
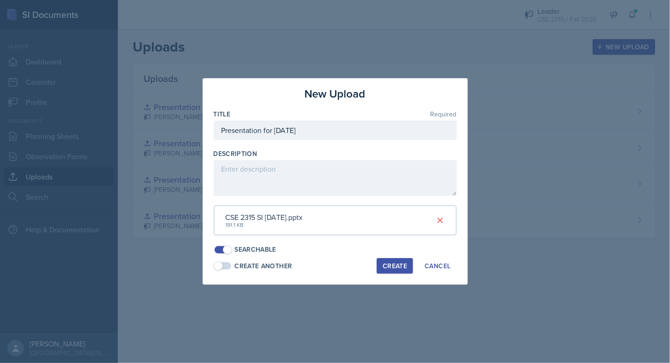
click at [398, 262] on div "Create" at bounding box center [395, 265] width 24 height 7
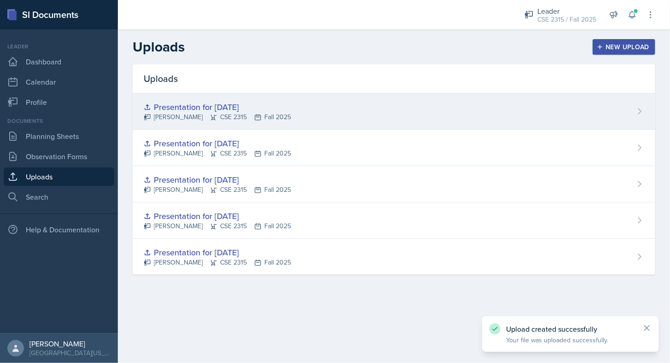
click at [348, 107] on div "Presentation for [DATE] [PERSON_NAME] CSE 2315 Fall 2025" at bounding box center [394, 111] width 523 height 36
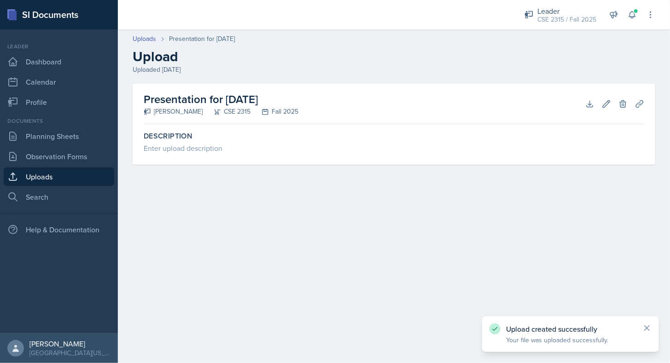
click at [640, 112] on div "Presentation for [DATE] [PERSON_NAME] CSE 2315 Fall 2025 Download Edit Delete P…" at bounding box center [394, 104] width 500 height 41
click at [640, 103] on icon at bounding box center [639, 103] width 7 height 7
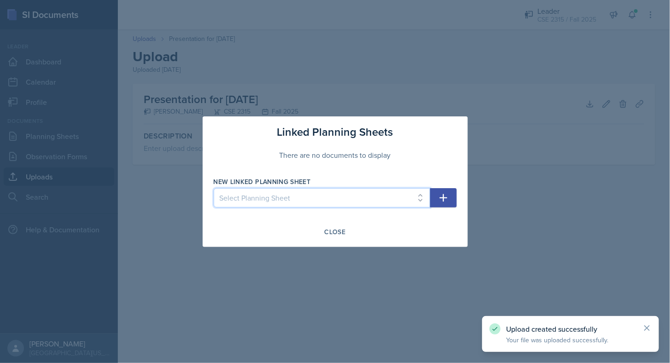
click at [381, 199] on select "Select Planning Sheet [DATE] [DATE] [DATE] [DATE] [DATE]" at bounding box center [322, 197] width 216 height 19
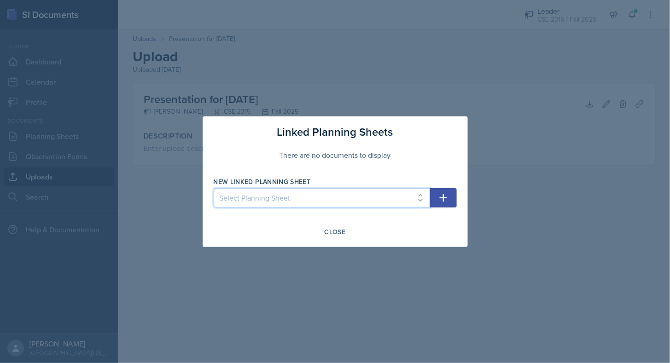
select select "ccb5b2a0-0abe-43c8-a441-5a79f9a75b7a"
click at [214, 188] on select "Select Planning Sheet [DATE] [DATE] [DATE] [DATE] [DATE]" at bounding box center [322, 197] width 216 height 19
click at [444, 194] on icon "button" at bounding box center [443, 197] width 11 height 11
select select
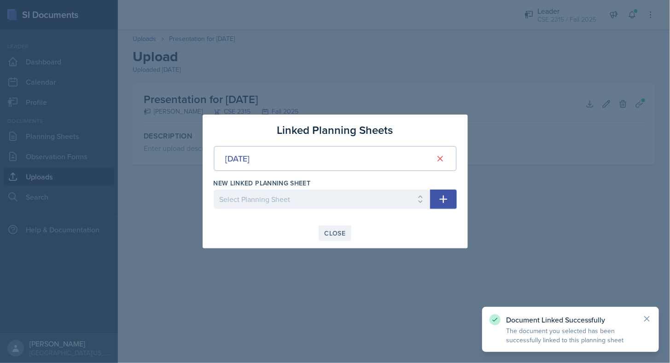
click at [337, 226] on button "Close" at bounding box center [335, 234] width 33 height 16
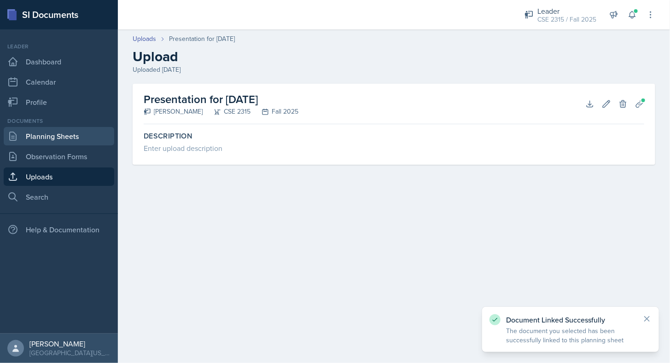
click at [79, 143] on link "Planning Sheets" at bounding box center [59, 136] width 111 height 18
